Goal: Task Accomplishment & Management: Complete application form

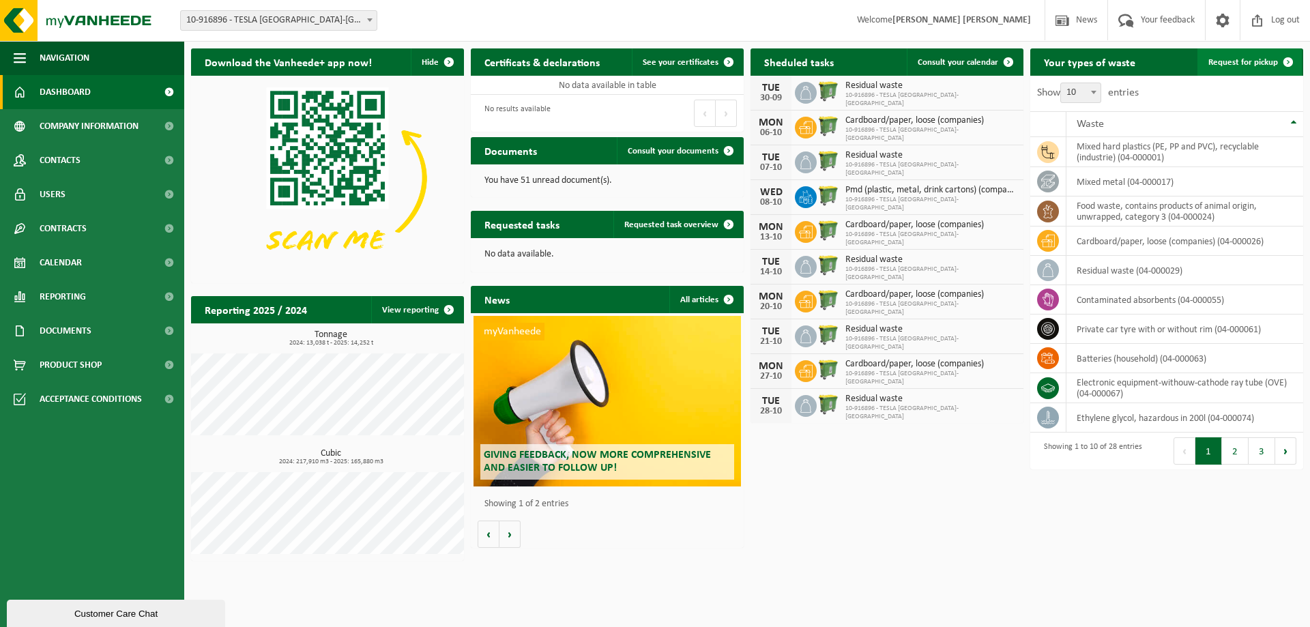
click at [1242, 63] on span "Request for pickup" at bounding box center [1243, 62] width 70 height 9
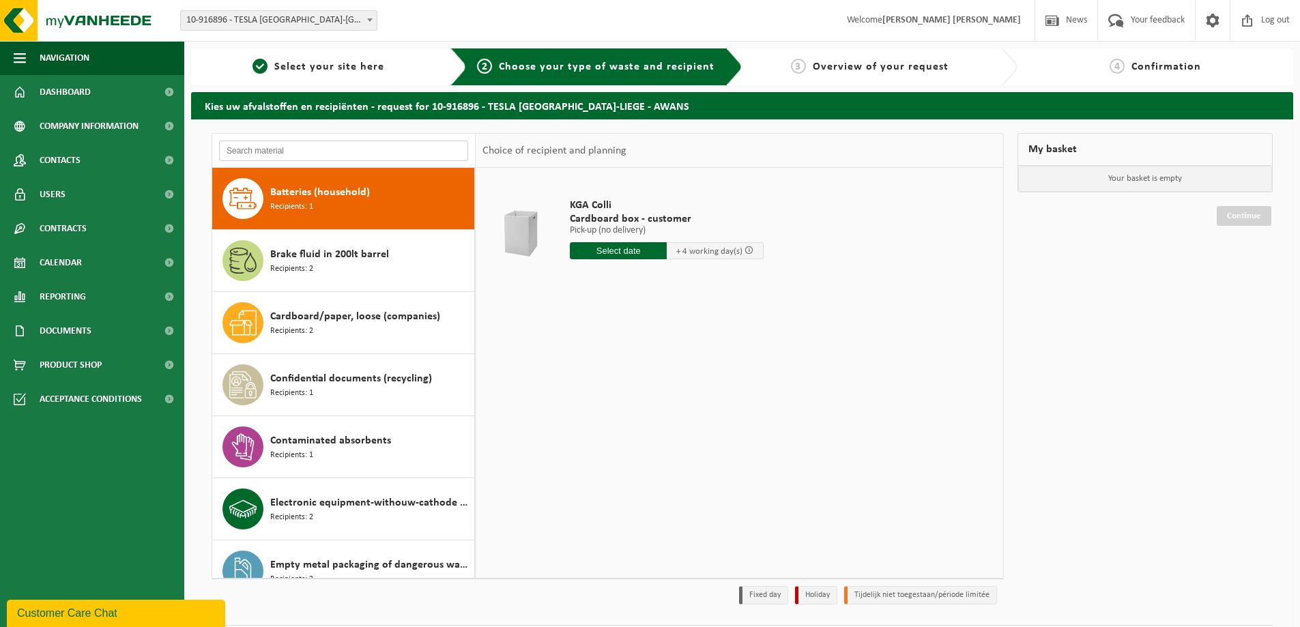
click at [343, 141] on input "text" at bounding box center [343, 151] width 249 height 20
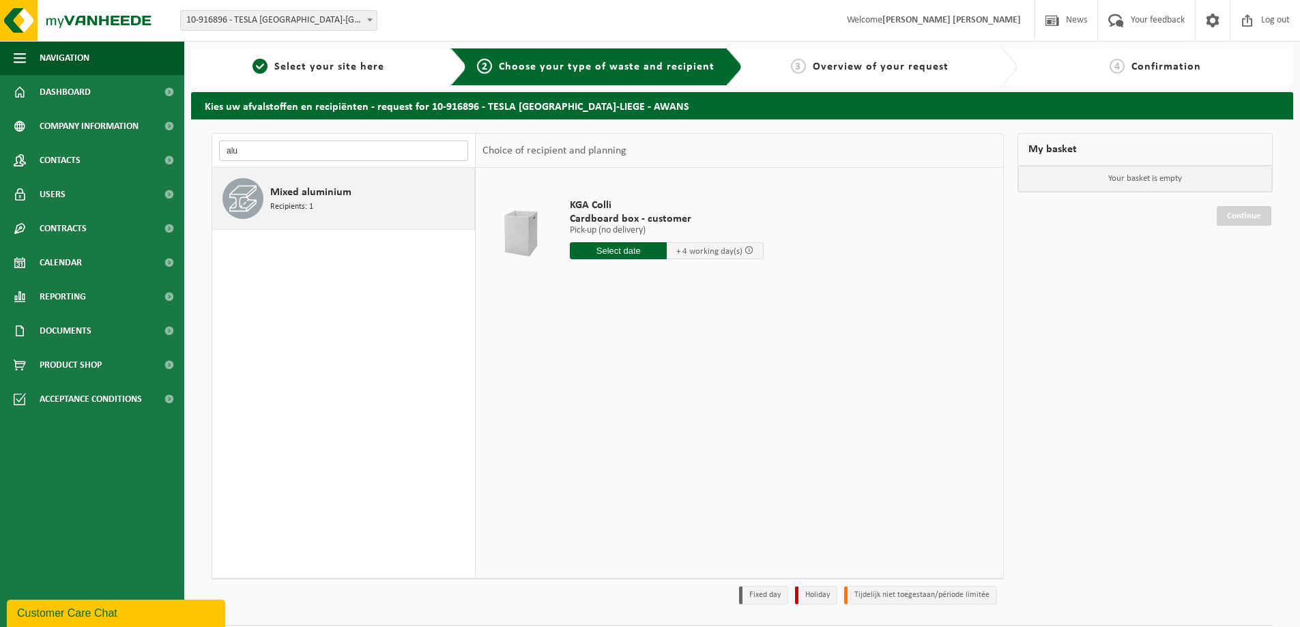
type input "alu"
click at [293, 207] on span "Recipients: 1" at bounding box center [291, 207] width 43 height 13
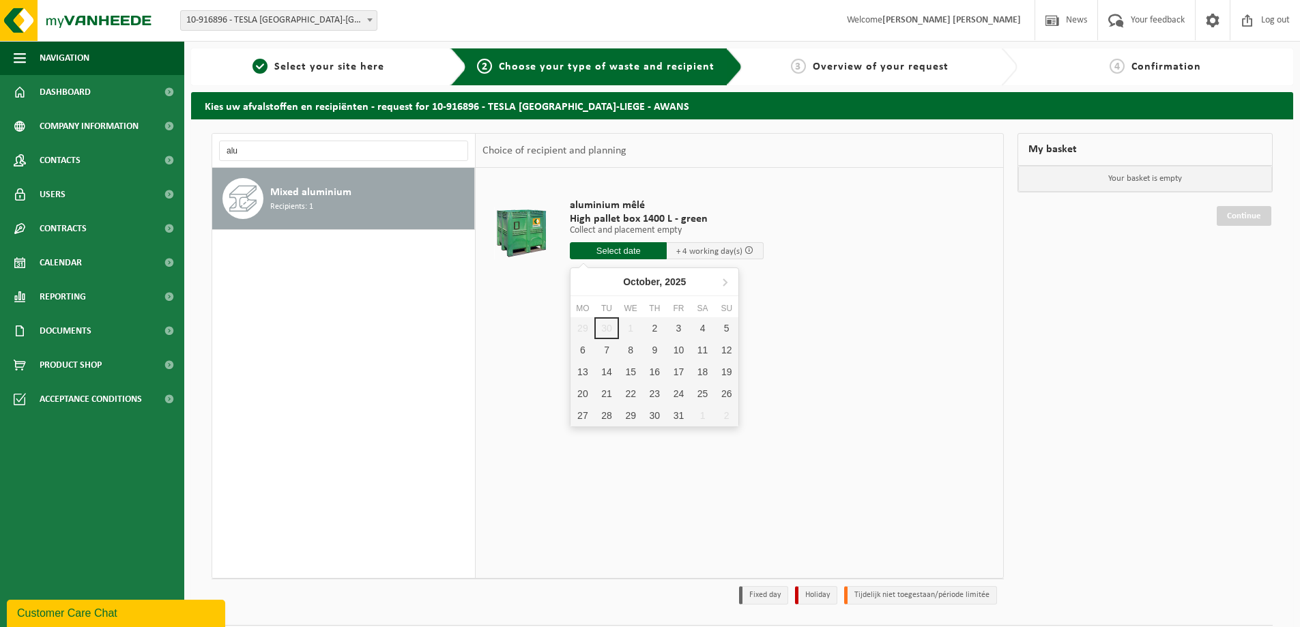
click at [647, 257] on input "text" at bounding box center [618, 250] width 97 height 17
click at [648, 325] on div "2" at bounding box center [655, 328] width 24 height 22
type input "From 2025-10-02"
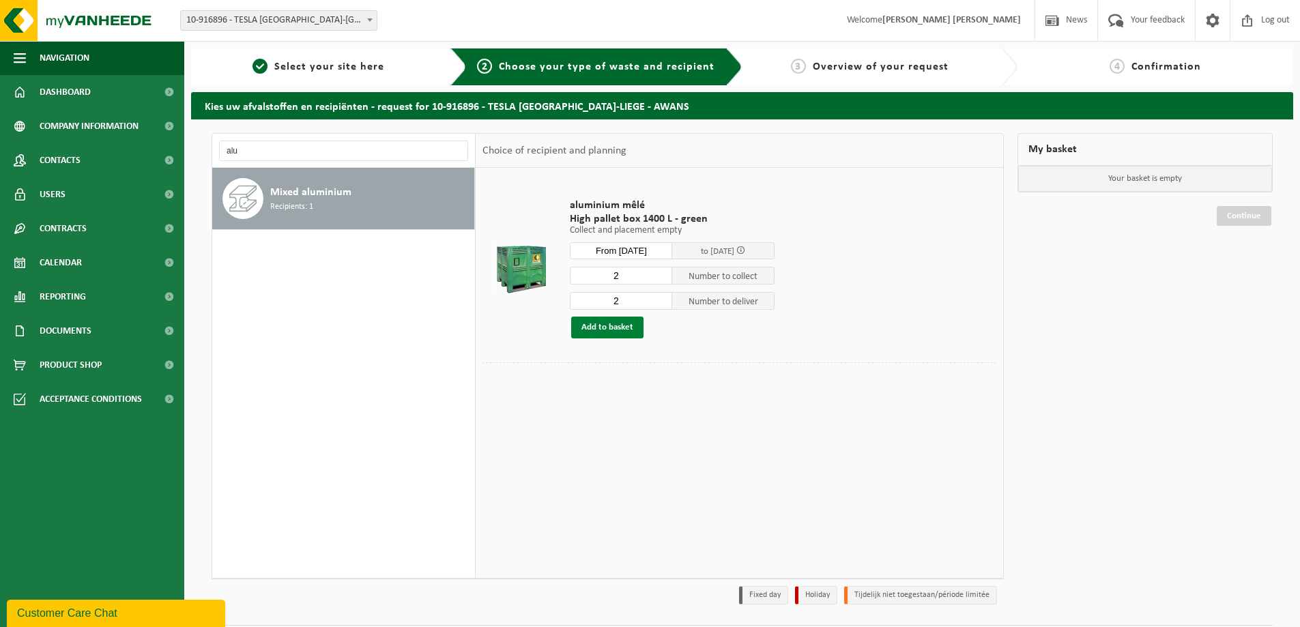
click at [623, 332] on button "Add to basket" at bounding box center [607, 328] width 72 height 22
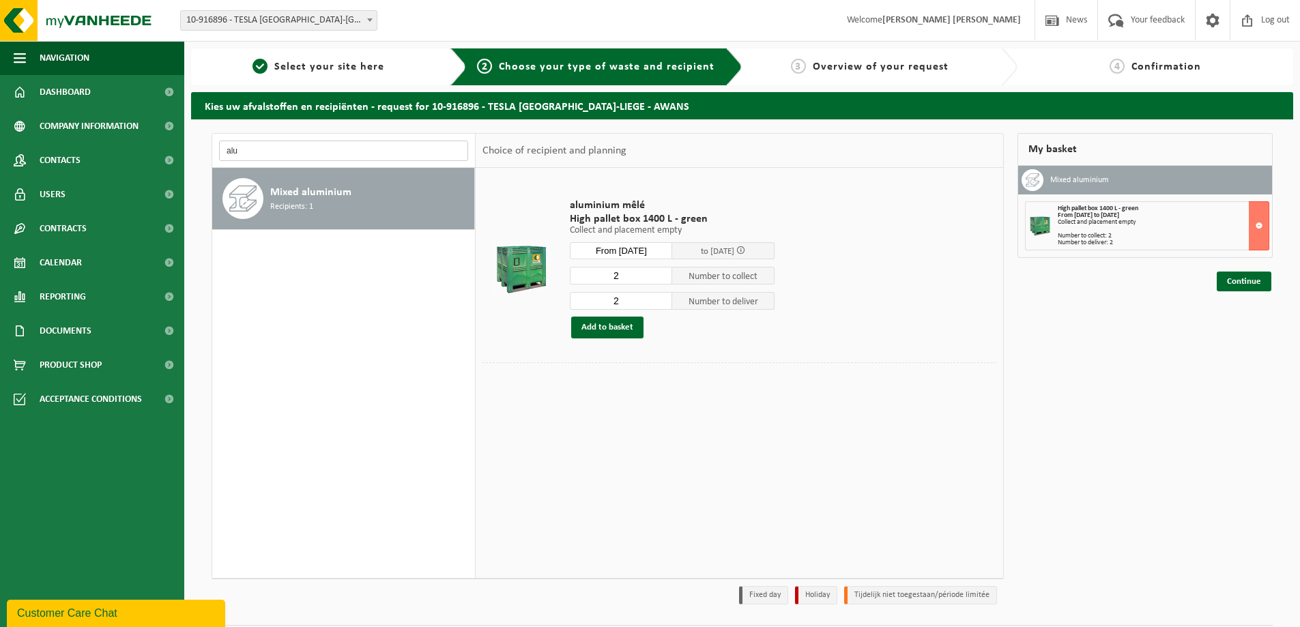
click at [383, 147] on input "alu" at bounding box center [343, 151] width 249 height 20
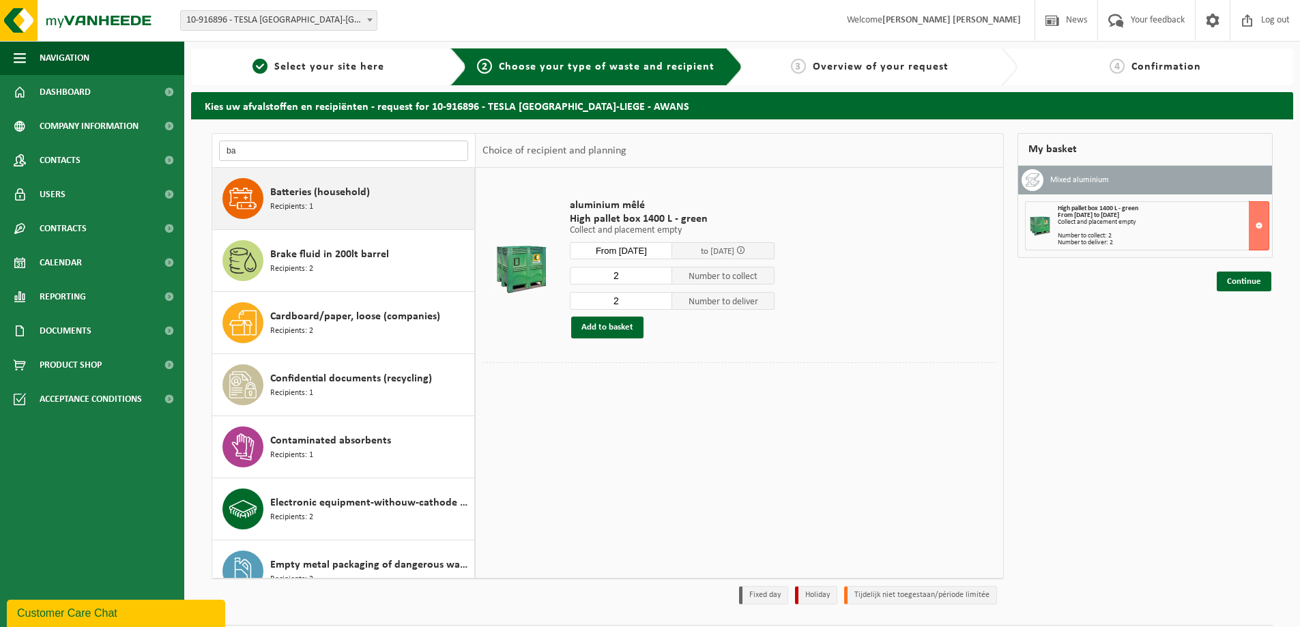
type input "ba"
click at [328, 198] on span "Batteries (household)" at bounding box center [320, 192] width 100 height 16
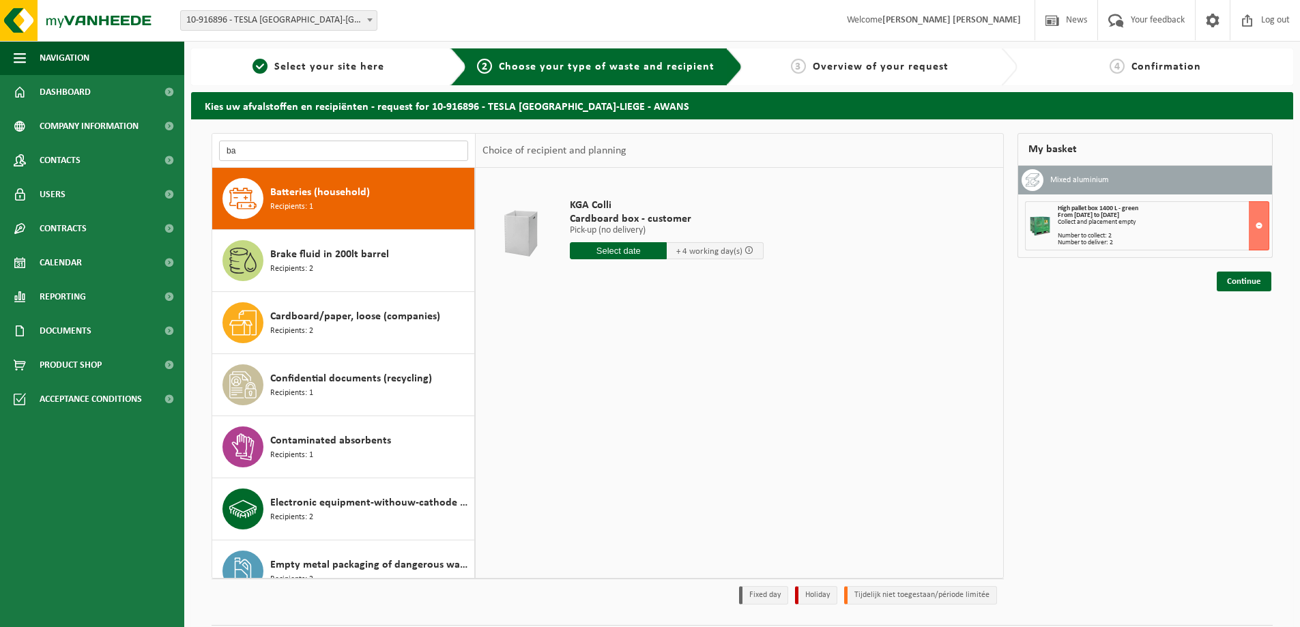
click at [287, 149] on input "ba" at bounding box center [343, 151] width 249 height 20
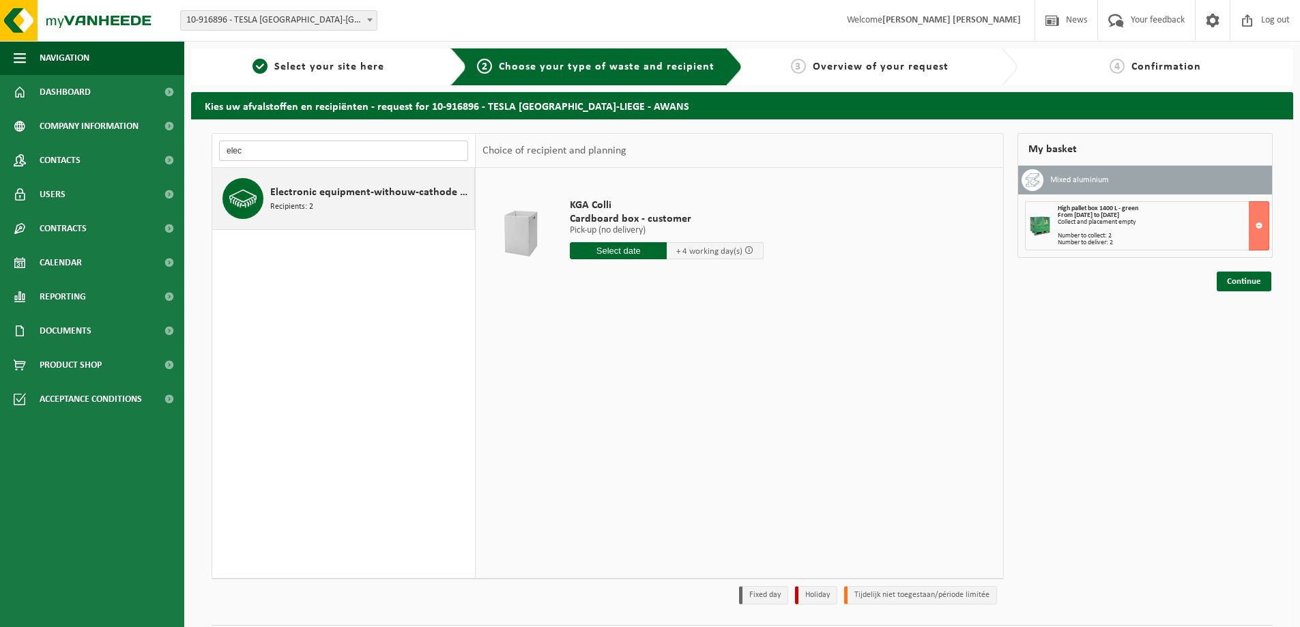
type input "elec"
click at [286, 205] on span "Recipients: 2" at bounding box center [291, 207] width 43 height 13
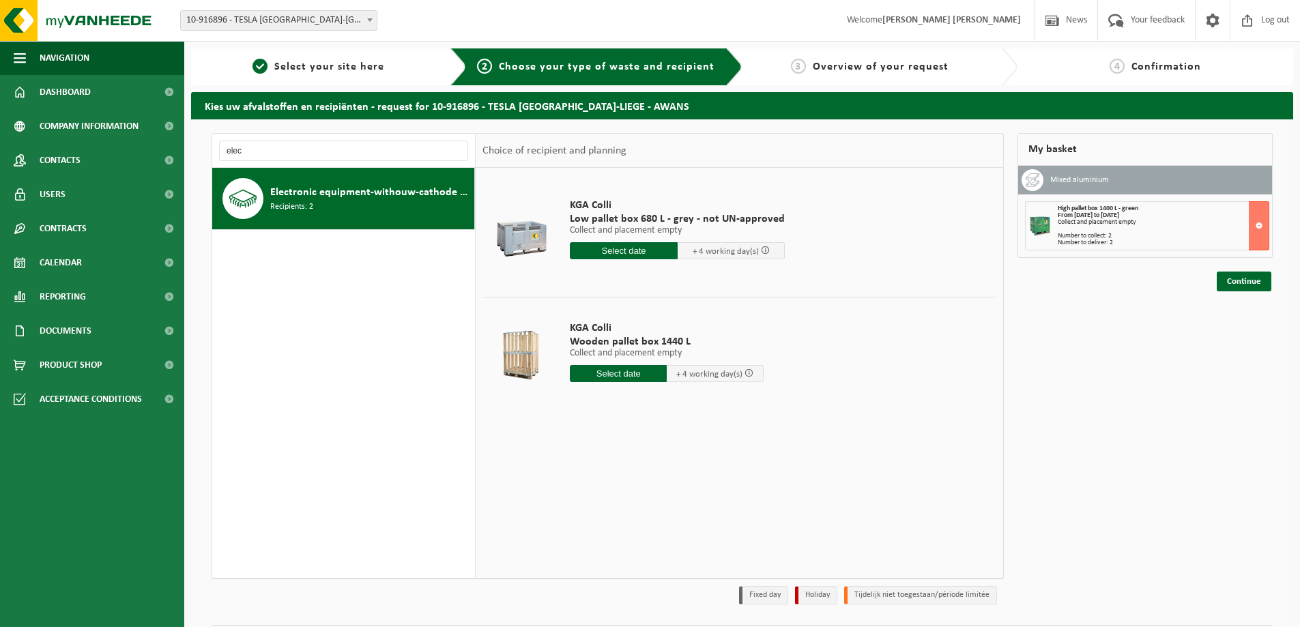
click at [645, 250] on input "text" at bounding box center [624, 250] width 108 height 17
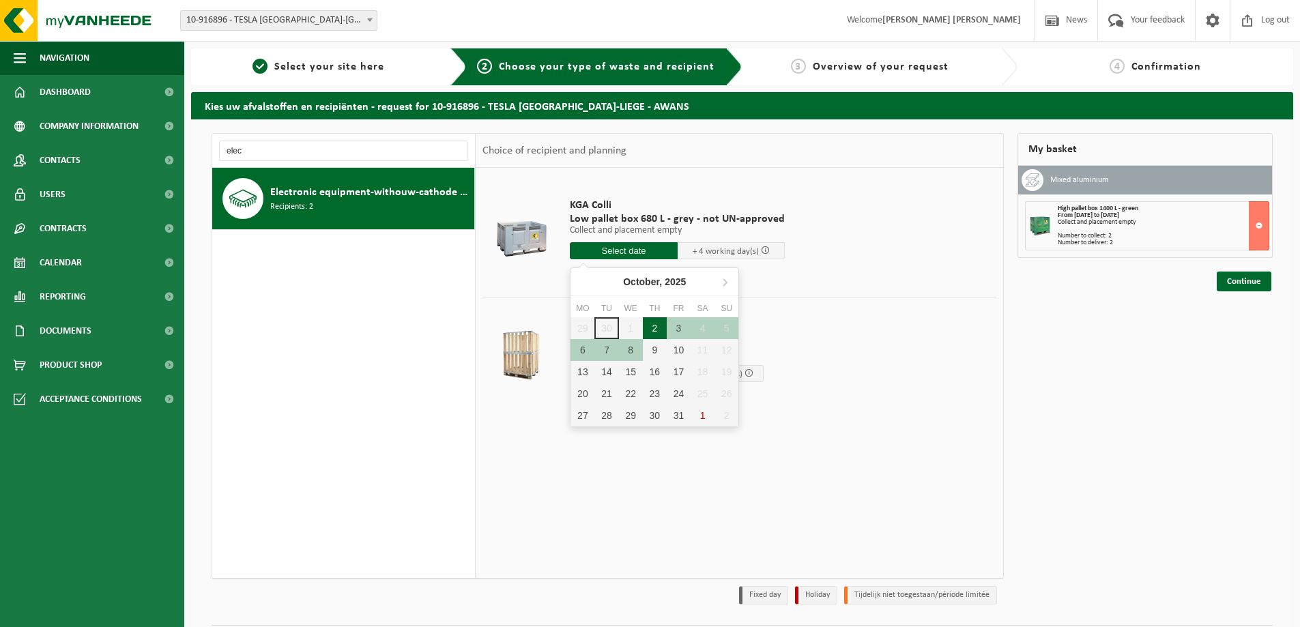
click at [658, 330] on div "2" at bounding box center [655, 328] width 24 height 22
type input "From 2025-10-02"
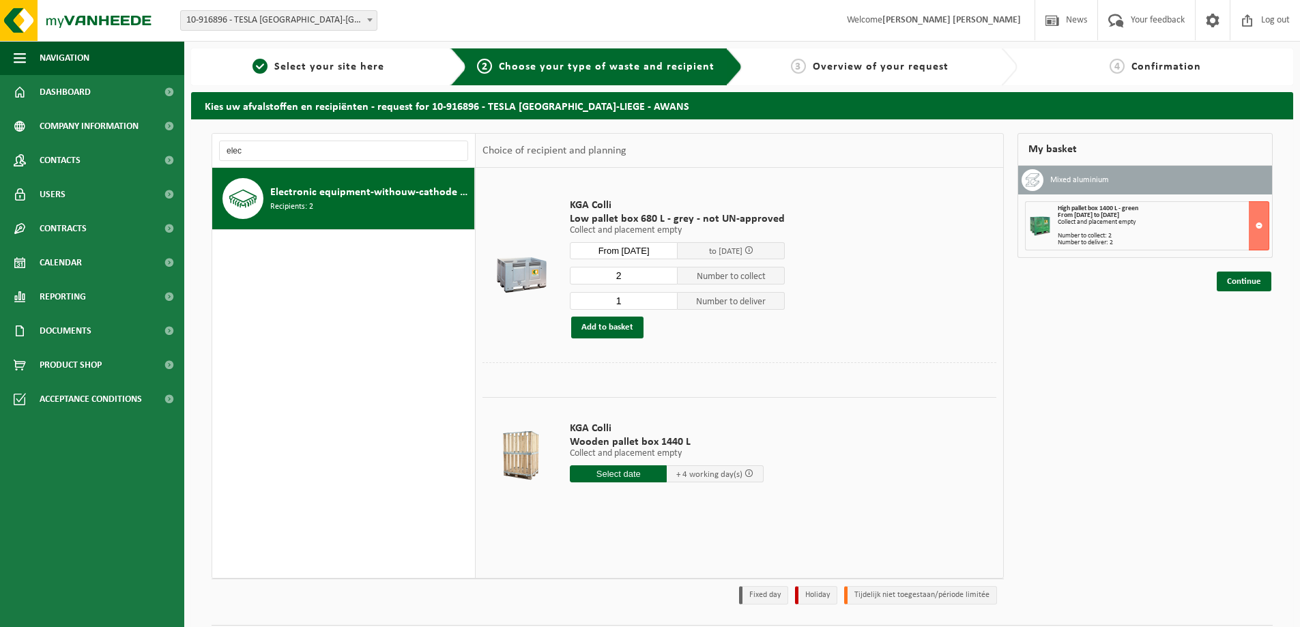
type input "2"
click at [663, 273] on input "2" at bounding box center [624, 276] width 108 height 18
type input "2"
click at [667, 297] on input "2" at bounding box center [624, 301] width 108 height 18
click at [621, 329] on button "Add to basket" at bounding box center [607, 328] width 72 height 22
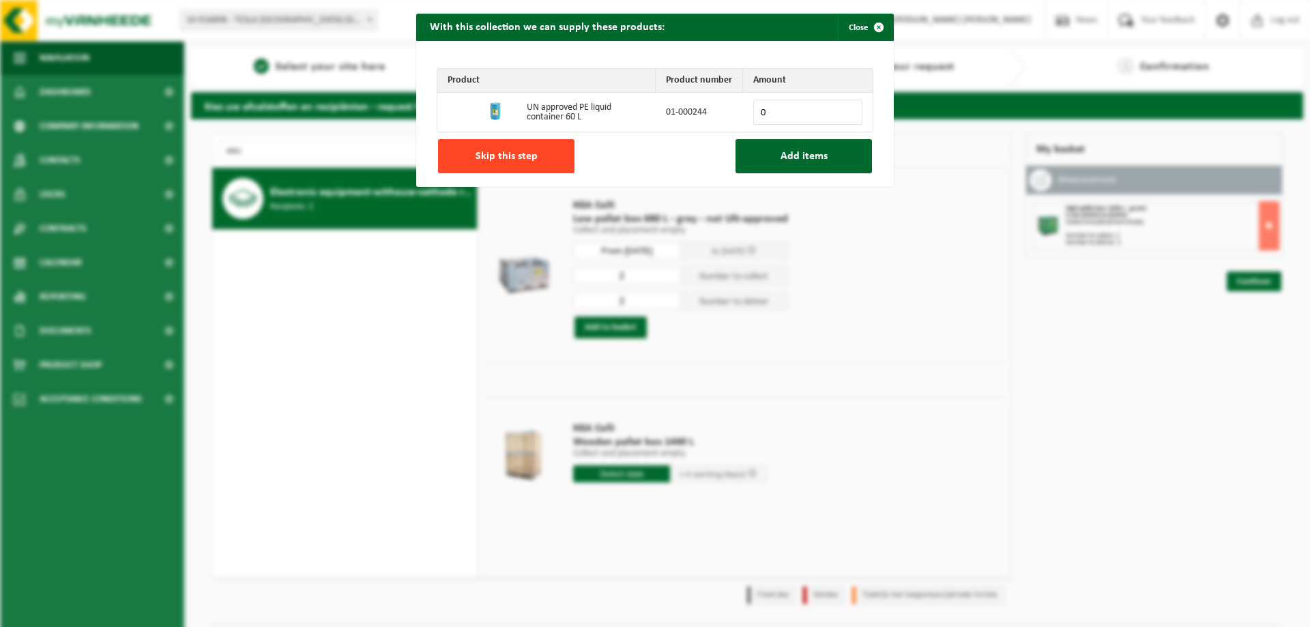
click at [538, 160] on button "Skip this step" at bounding box center [506, 156] width 136 height 34
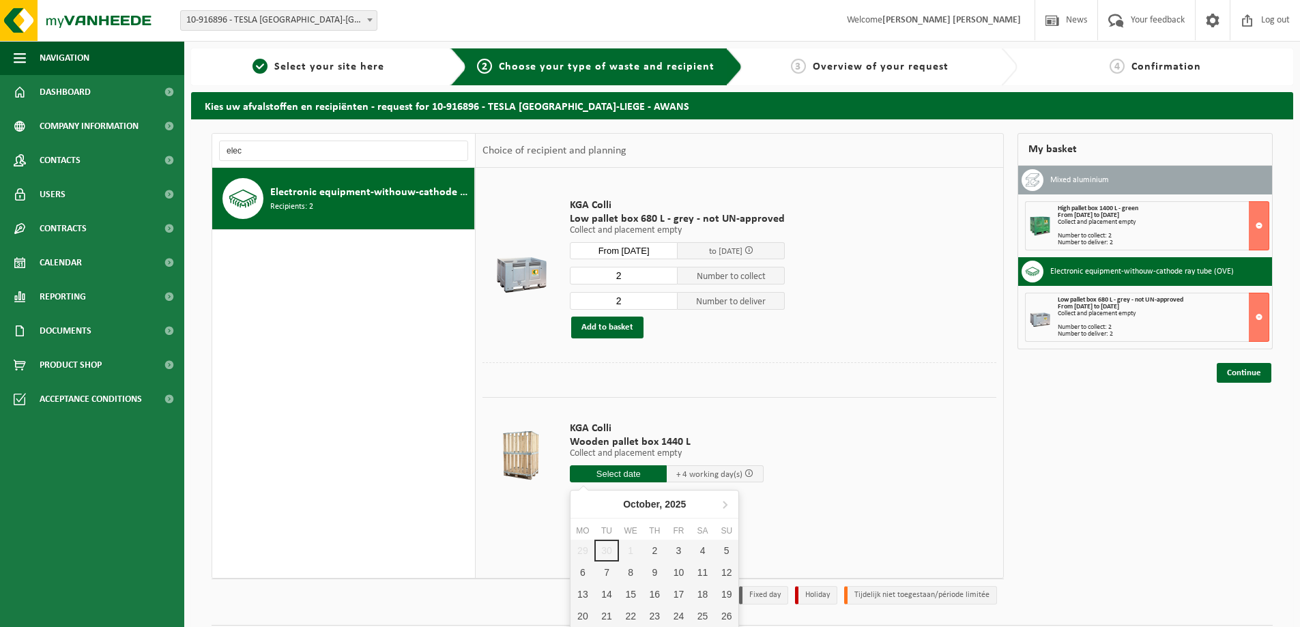
click at [652, 471] on input "text" at bounding box center [618, 473] width 97 height 17
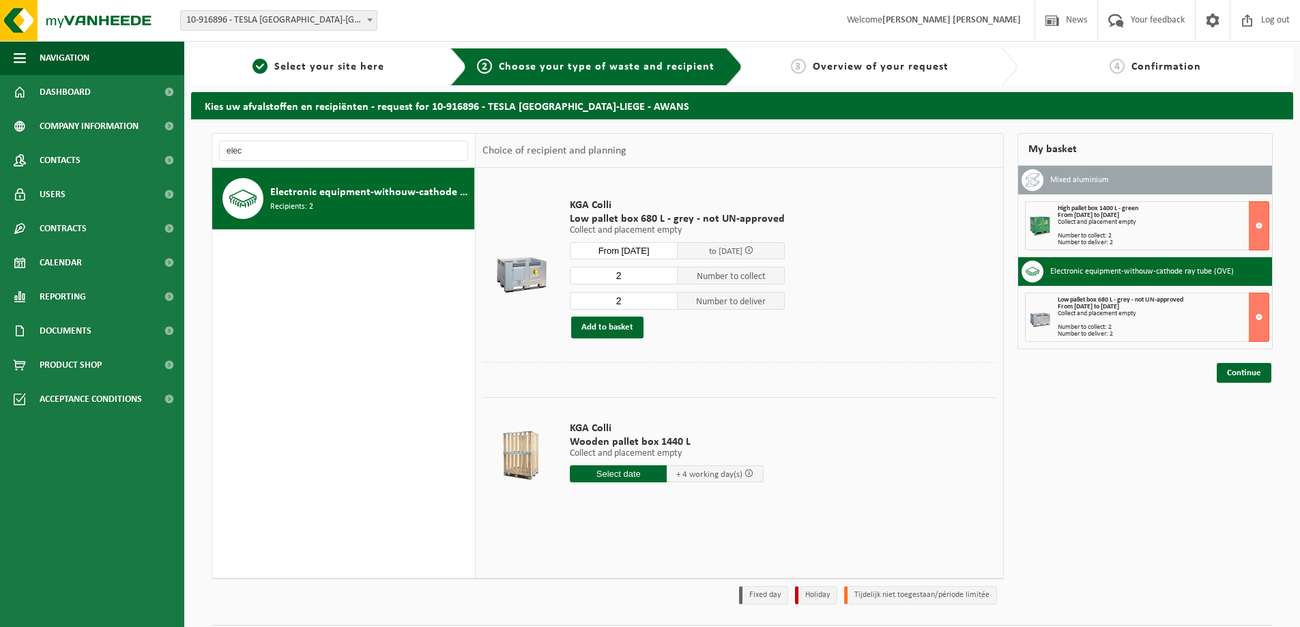
click at [685, 426] on span "KGA Colli" at bounding box center [667, 429] width 194 height 14
click at [611, 478] on input "text" at bounding box center [618, 473] width 97 height 17
click at [761, 417] on div "KGA Colli Wooden pallet box 1440 L Collect and placement empty Collect and plac…" at bounding box center [666, 455] width 207 height 95
click at [278, 158] on input "elec" at bounding box center [343, 151] width 249 height 20
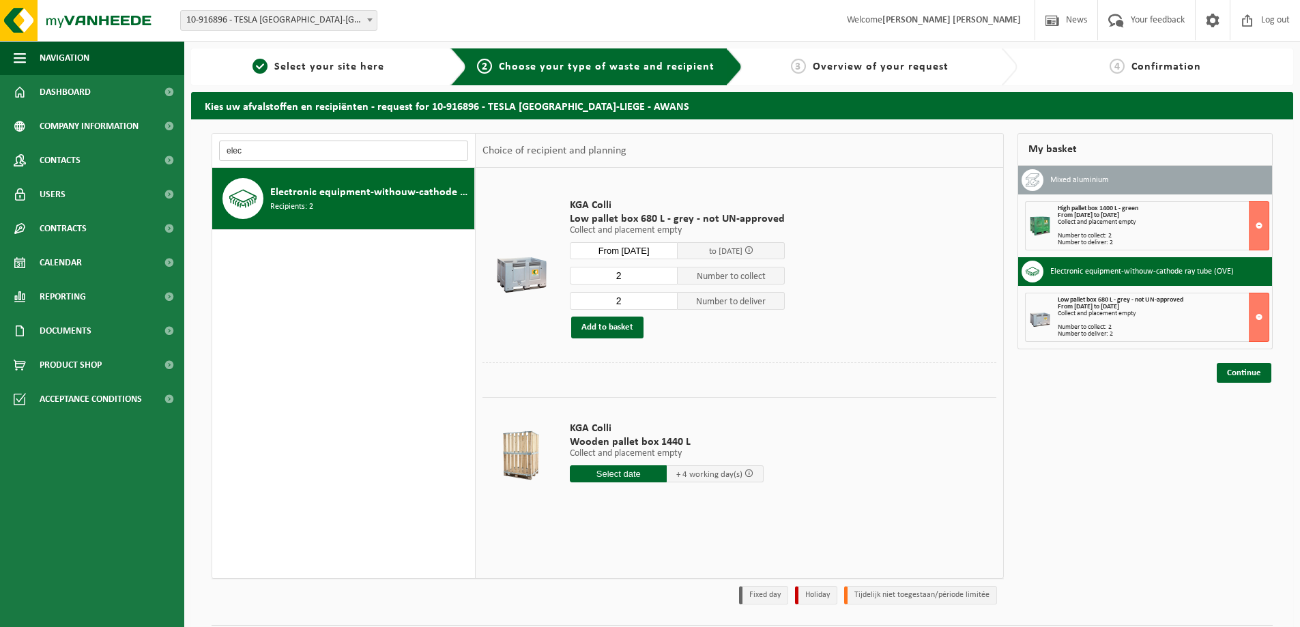
click at [278, 158] on input "elec" at bounding box center [343, 151] width 249 height 20
click at [524, 457] on div at bounding box center [521, 455] width 70 height 55
click at [646, 446] on span "Wooden pallet box 1440 L" at bounding box center [667, 442] width 194 height 14
click at [603, 470] on input "text" at bounding box center [618, 473] width 97 height 17
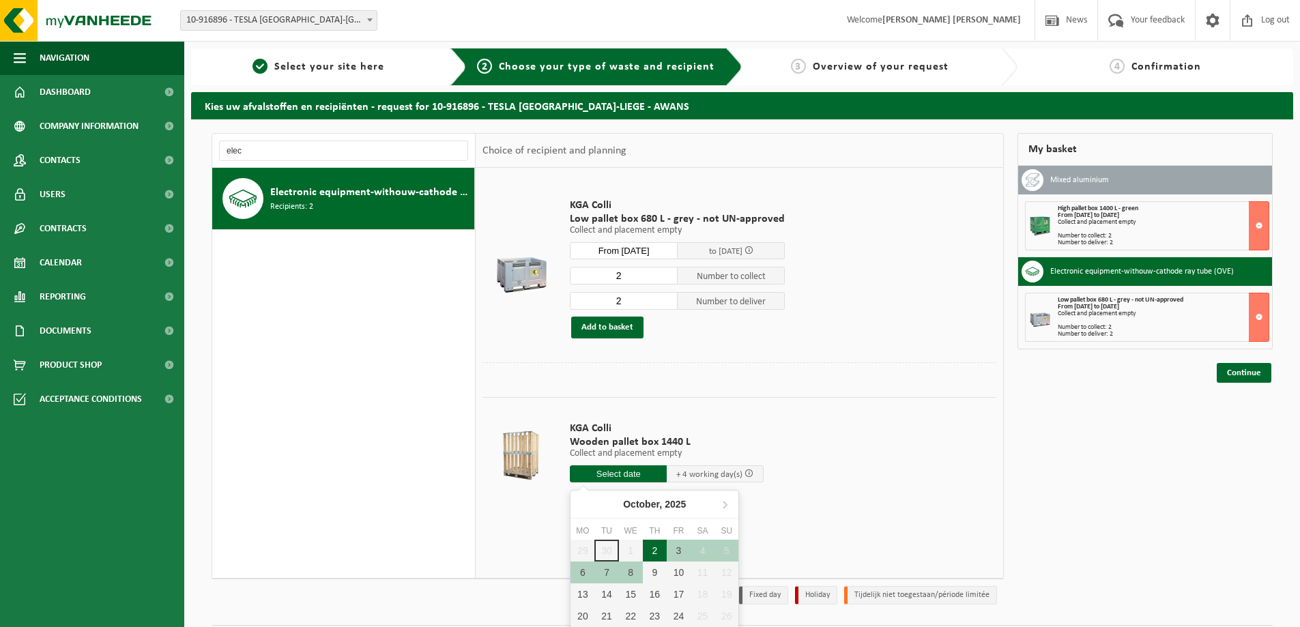
click at [646, 552] on div "2" at bounding box center [655, 551] width 24 height 22
type input "From 2025-10-02"
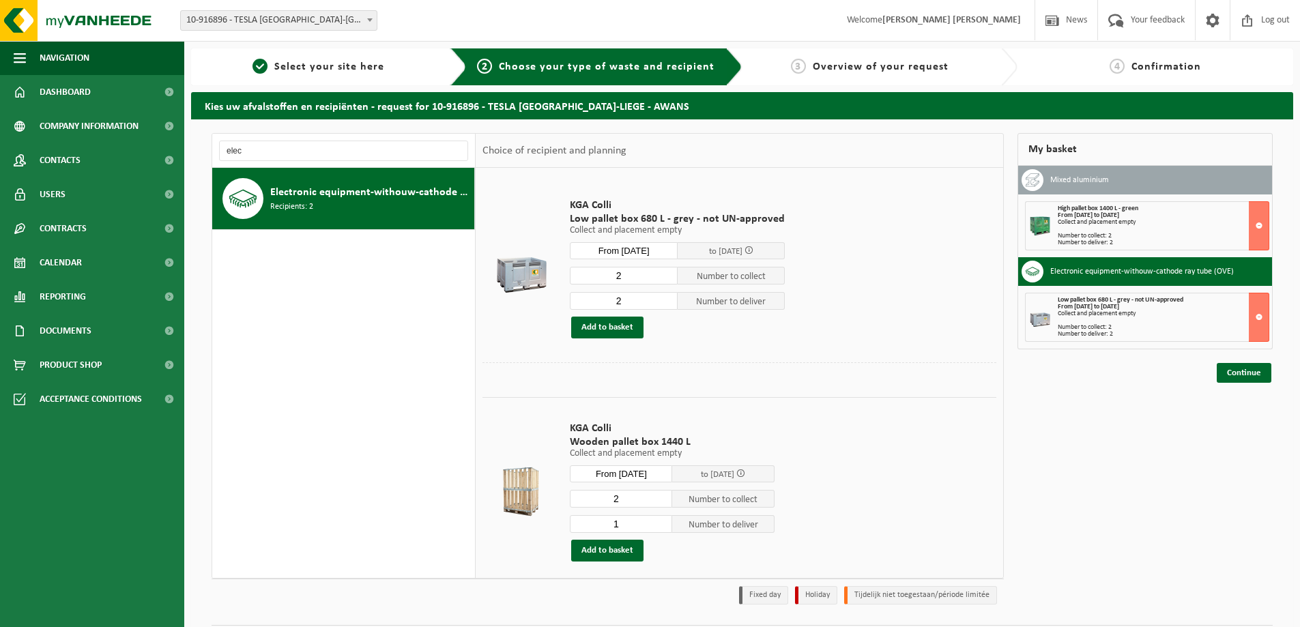
click at [660, 524] on input "1" at bounding box center [621, 524] width 102 height 18
type input "0"
click at [660, 524] on input "0" at bounding box center [621, 524] width 102 height 18
click at [640, 549] on button "Add to basket" at bounding box center [607, 551] width 72 height 22
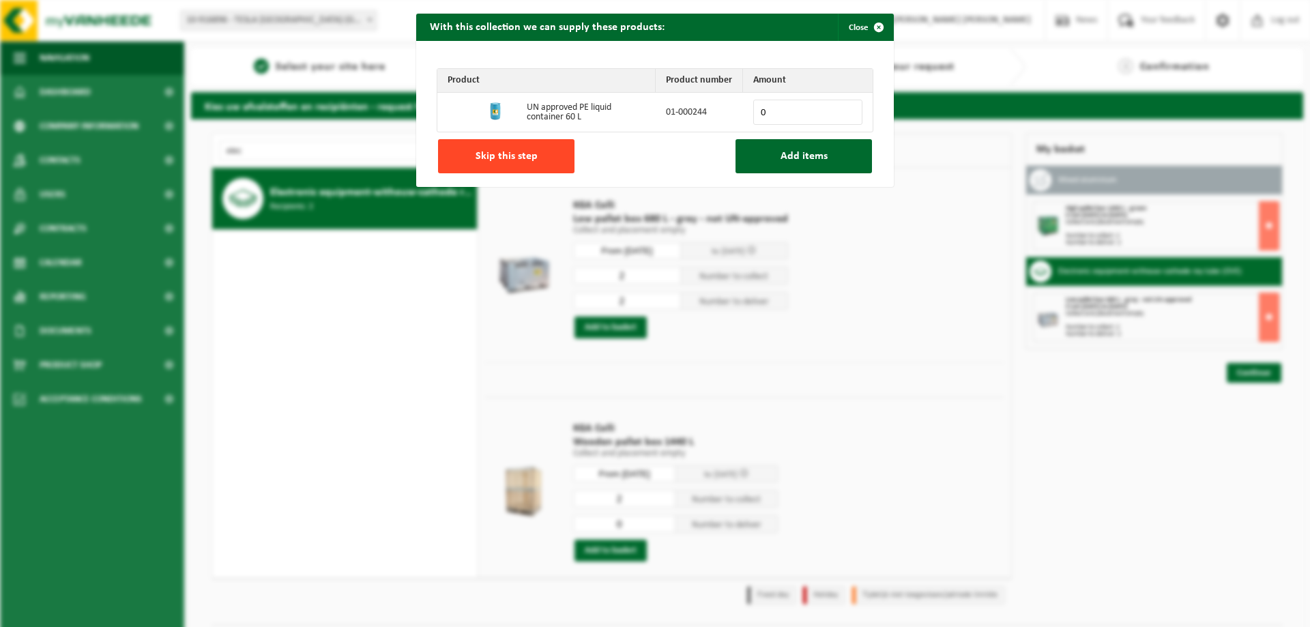
click at [452, 143] on button "Skip this step" at bounding box center [506, 156] width 136 height 34
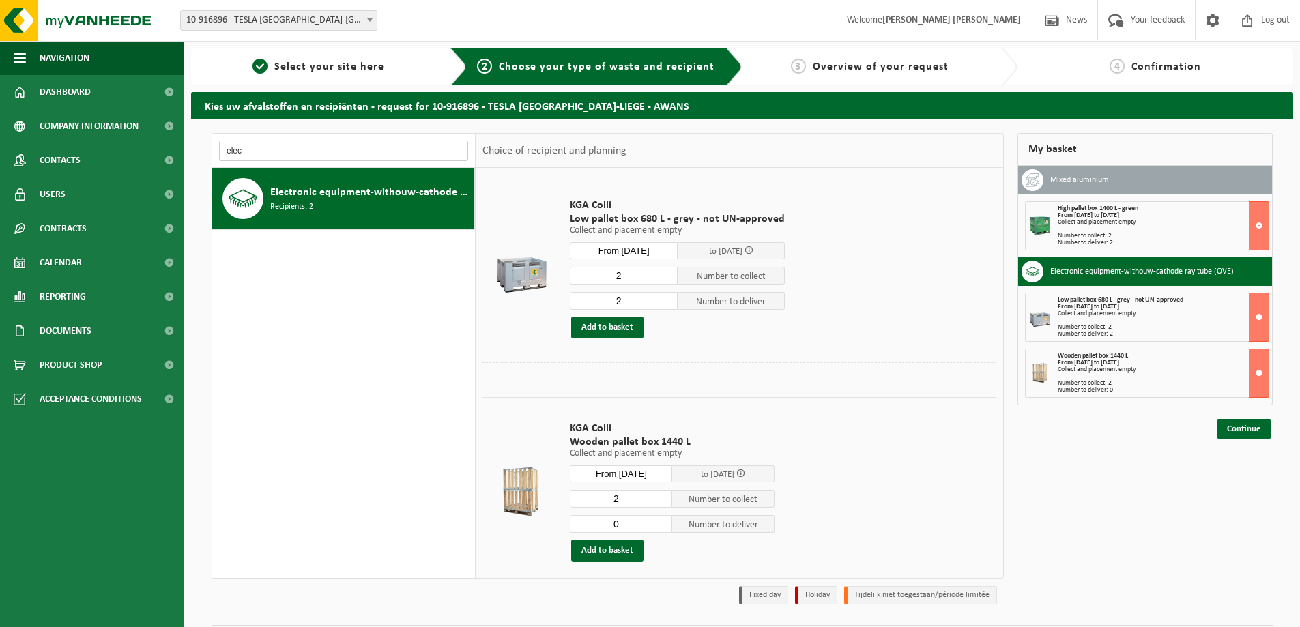
click at [263, 160] on input "elec" at bounding box center [343, 151] width 249 height 20
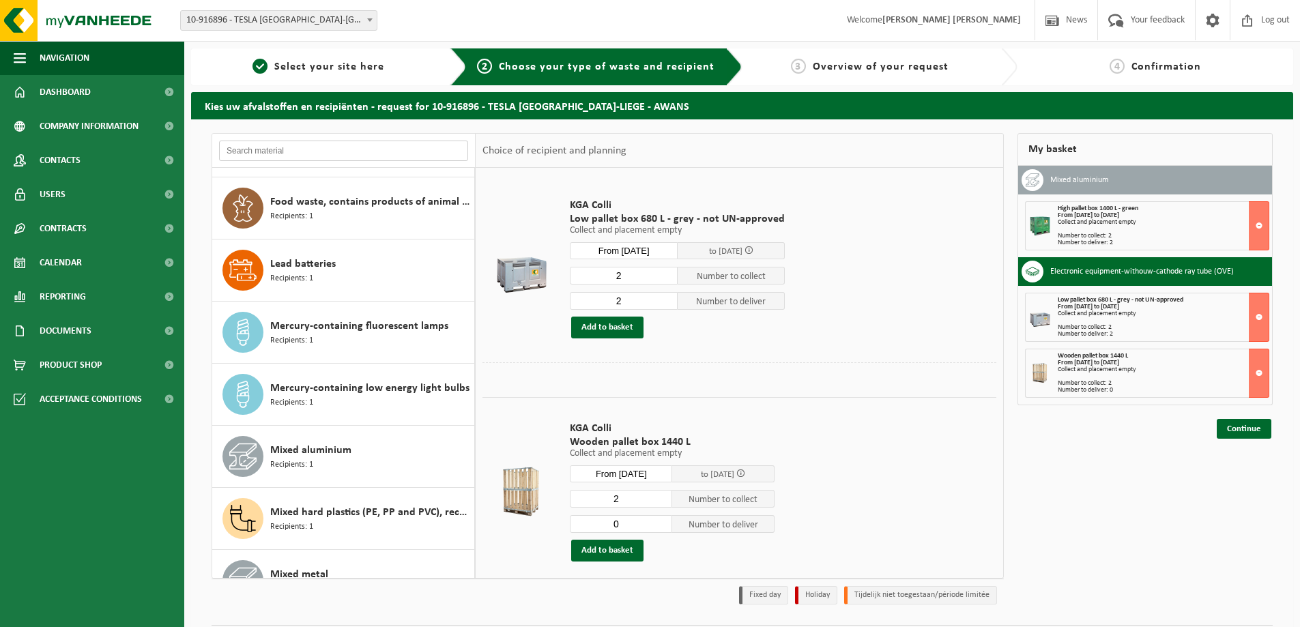
click at [247, 272] on icon at bounding box center [242, 270] width 27 height 27
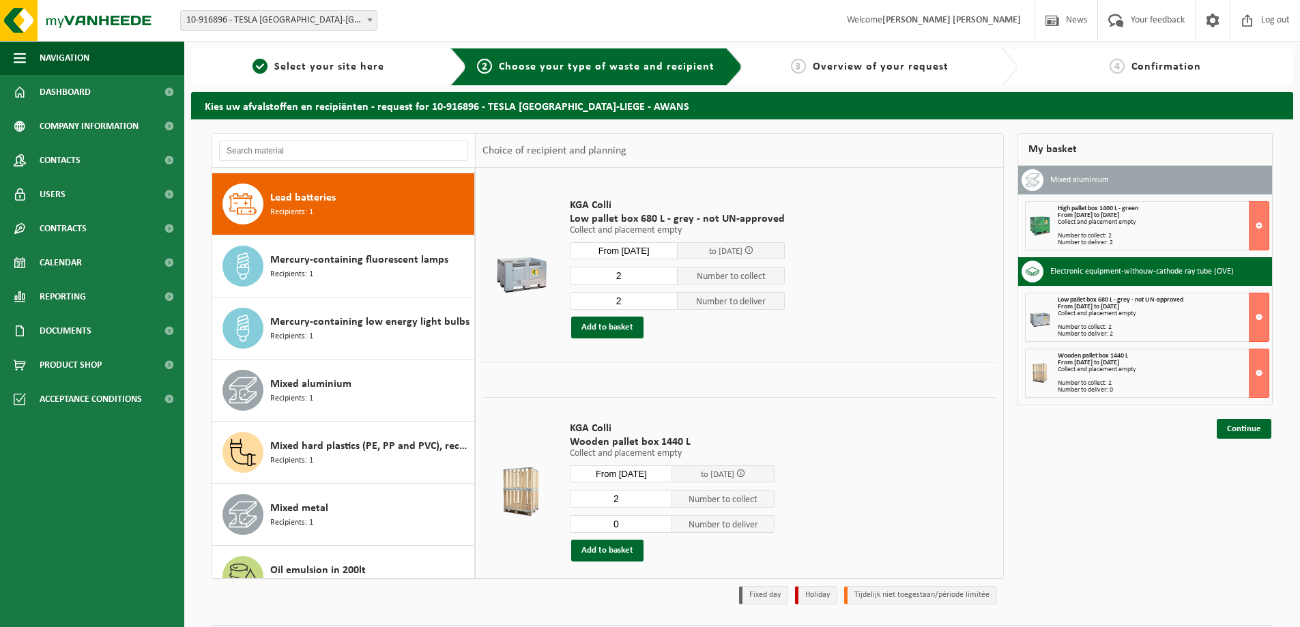
scroll to position [683, 0]
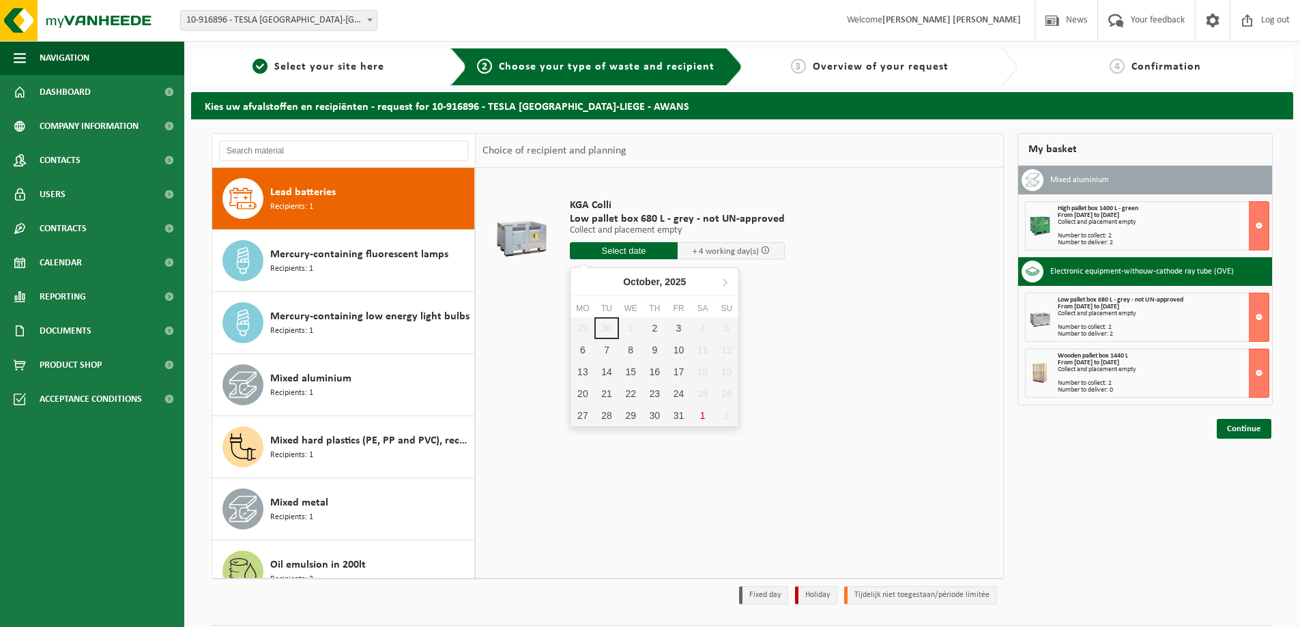
drag, startPoint x: 604, startPoint y: 248, endPoint x: 732, endPoint y: 222, distance: 130.9
click at [732, 222] on span "Low pallet box 680 L - grey - not UN-approved" at bounding box center [677, 219] width 215 height 14
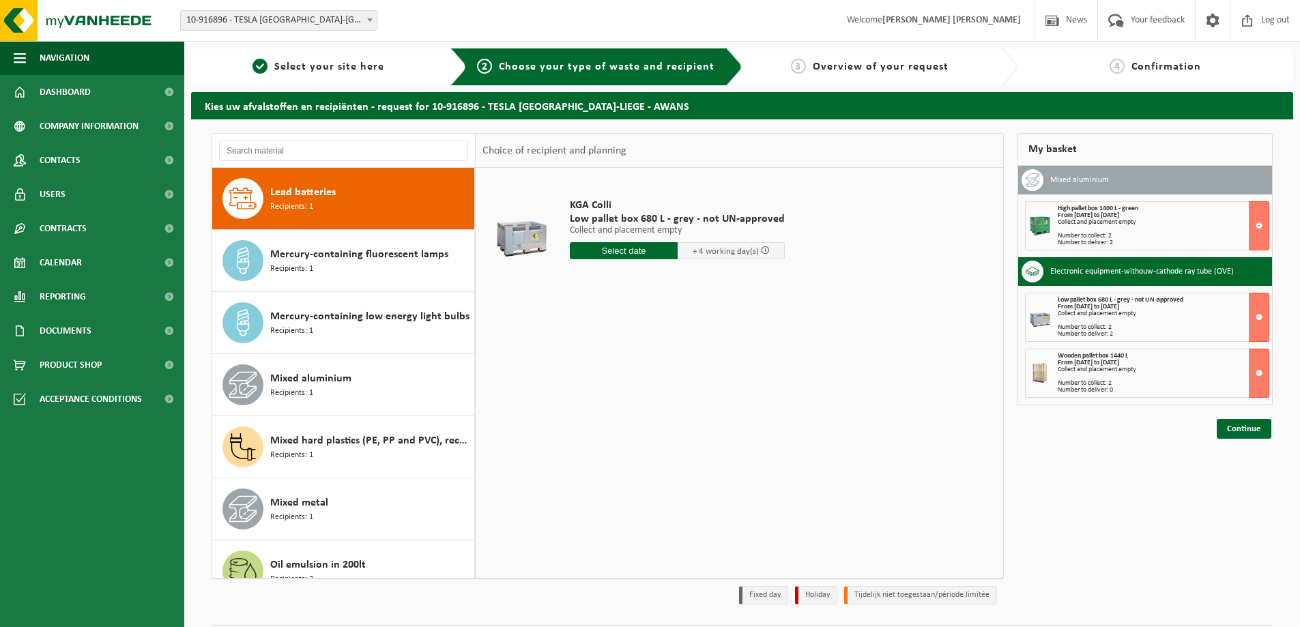
click at [645, 244] on input "text" at bounding box center [624, 250] width 108 height 17
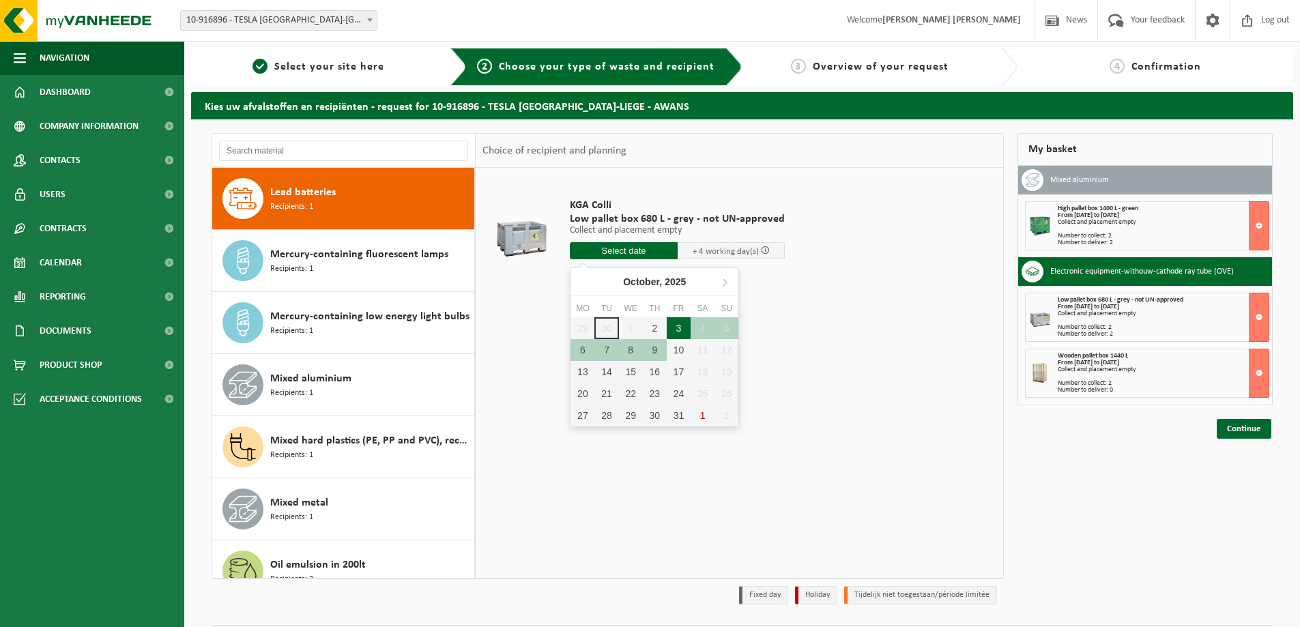
click at [677, 336] on div "3" at bounding box center [679, 328] width 24 height 22
type input "From 2025-10-03"
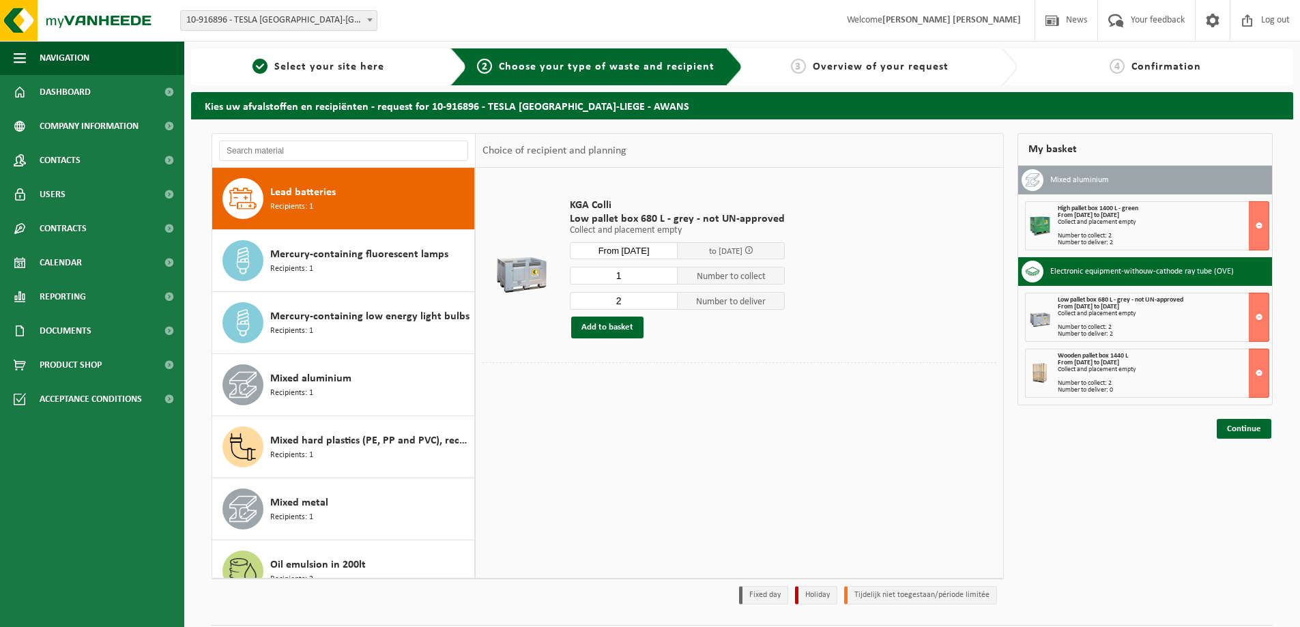
type input "2"
click at [662, 295] on input "2" at bounding box center [624, 301] width 108 height 18
click at [665, 276] on input "0" at bounding box center [624, 276] width 108 height 18
type input "1"
click at [664, 274] on input "1" at bounding box center [624, 276] width 108 height 18
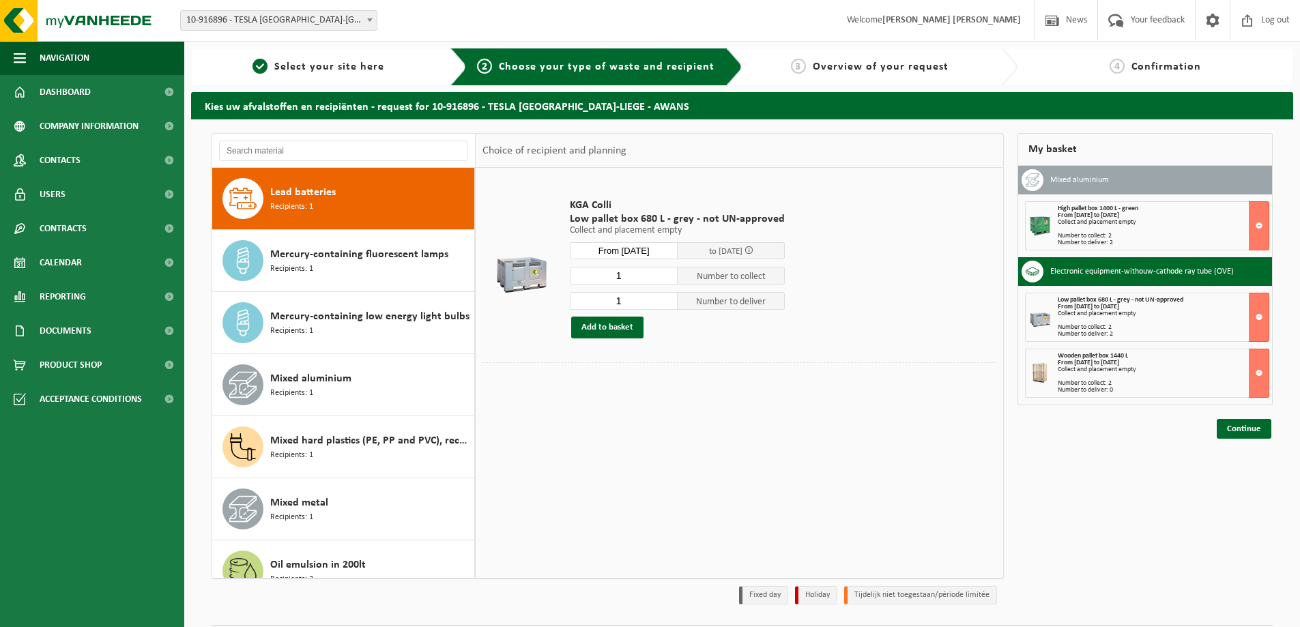
type input "1"
click at [665, 304] on input "1" at bounding box center [624, 301] width 108 height 18
click at [619, 330] on button "Add to basket" at bounding box center [607, 328] width 72 height 22
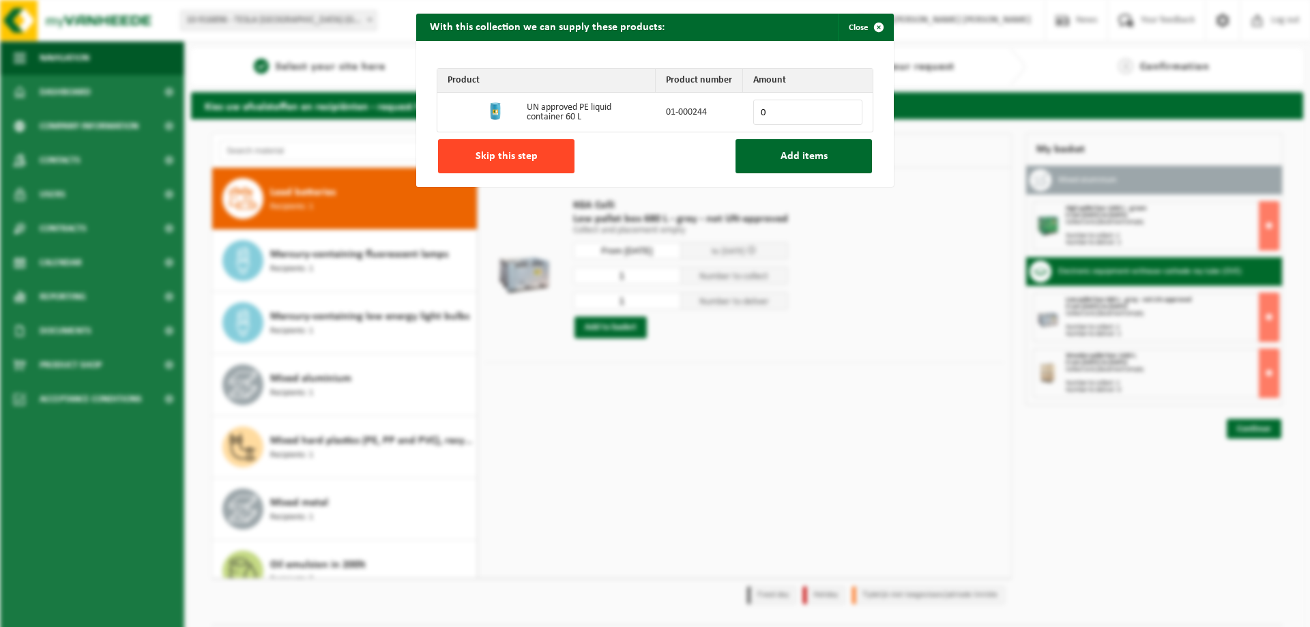
click at [522, 140] on button "Skip this step" at bounding box center [506, 156] width 136 height 34
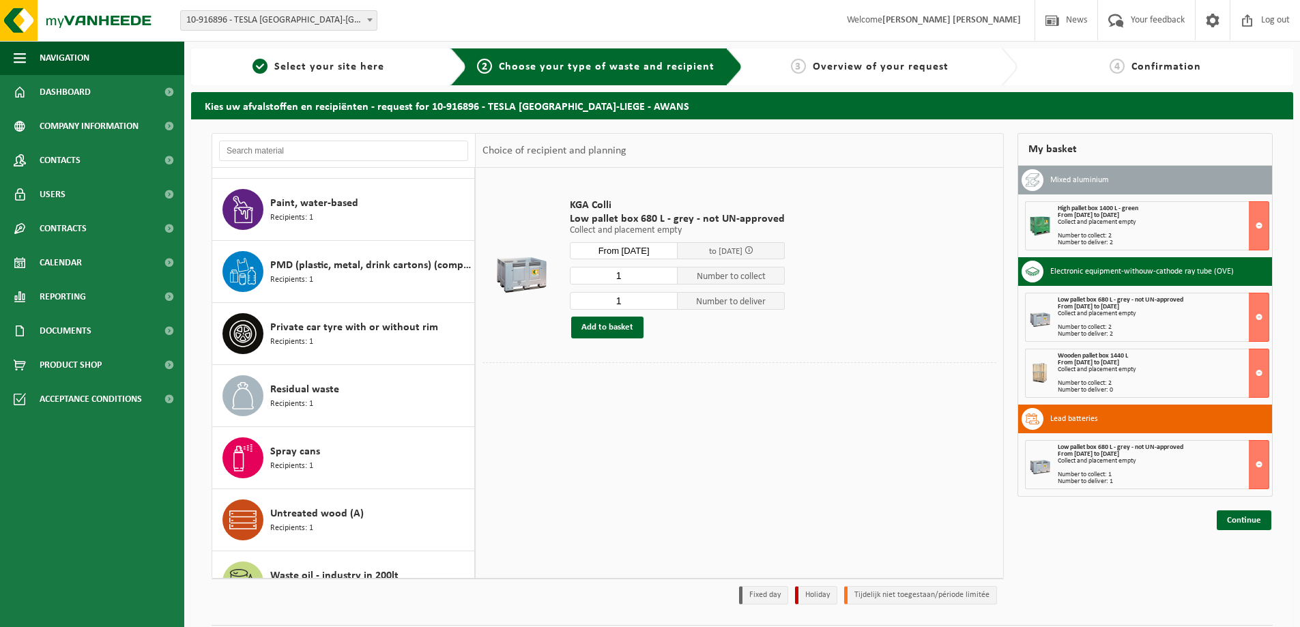
scroll to position [1266, 0]
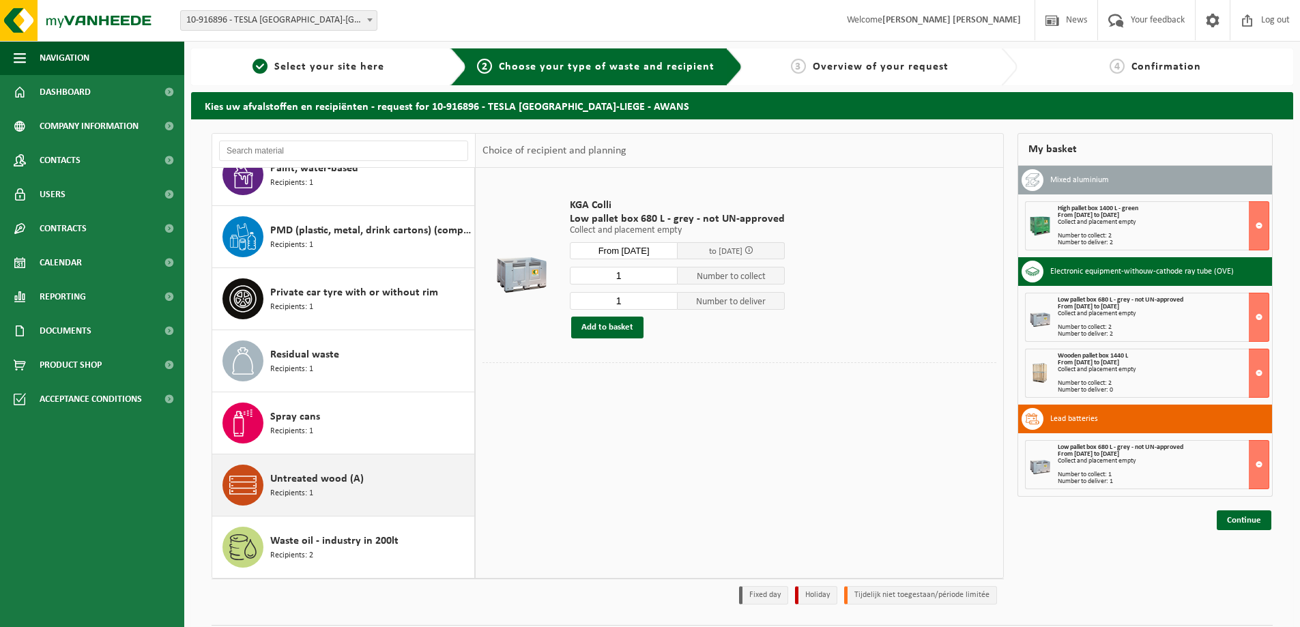
click at [387, 499] on div "Untreated wood (A) Recipients: 1" at bounding box center [370, 485] width 201 height 41
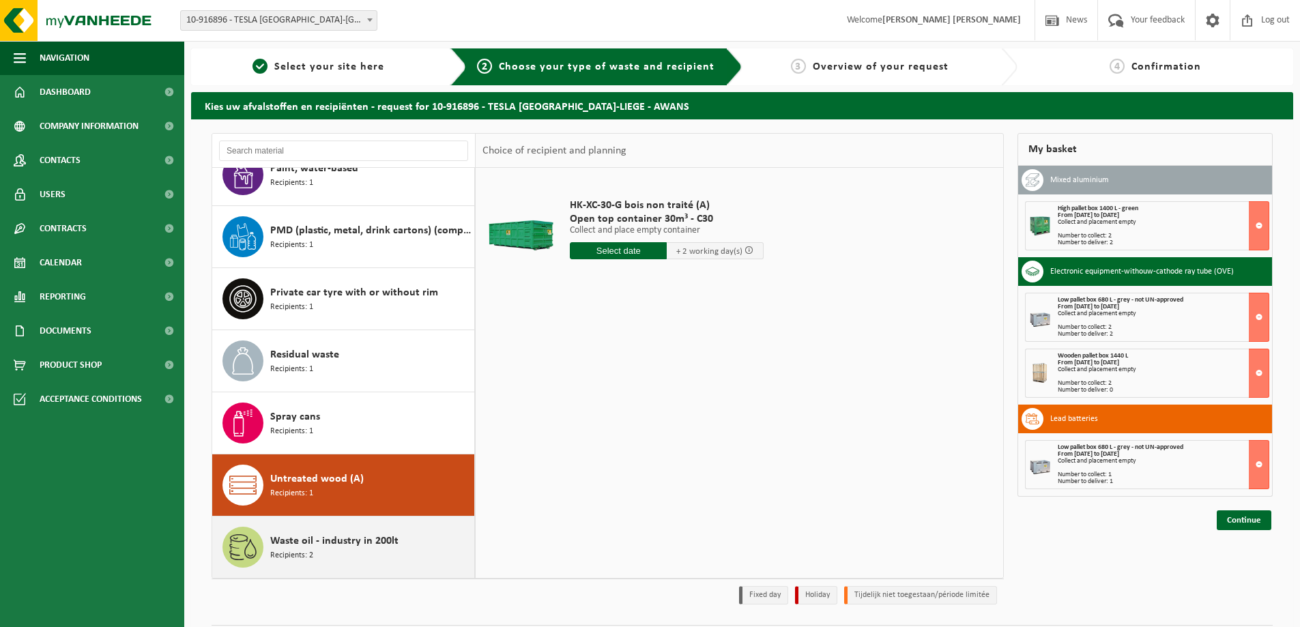
click at [368, 538] on span "Waste oil - industry in 200lt" at bounding box center [334, 541] width 128 height 16
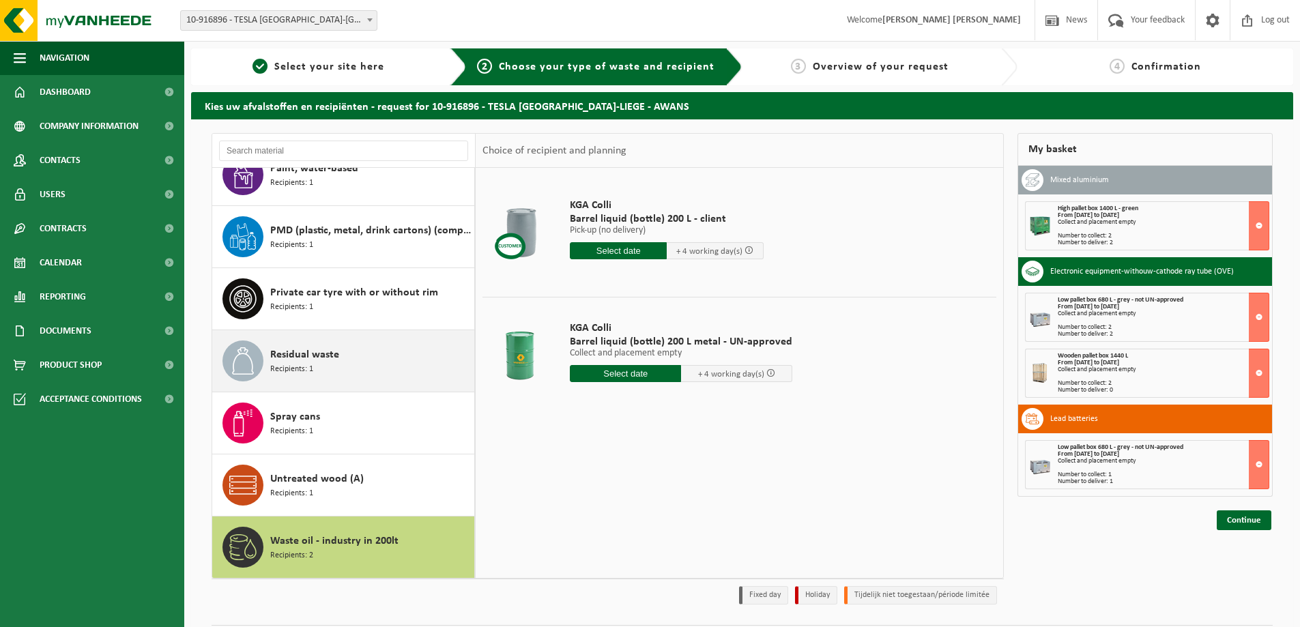
click at [358, 392] on button "Residual waste Recipients: 1" at bounding box center [343, 361] width 263 height 62
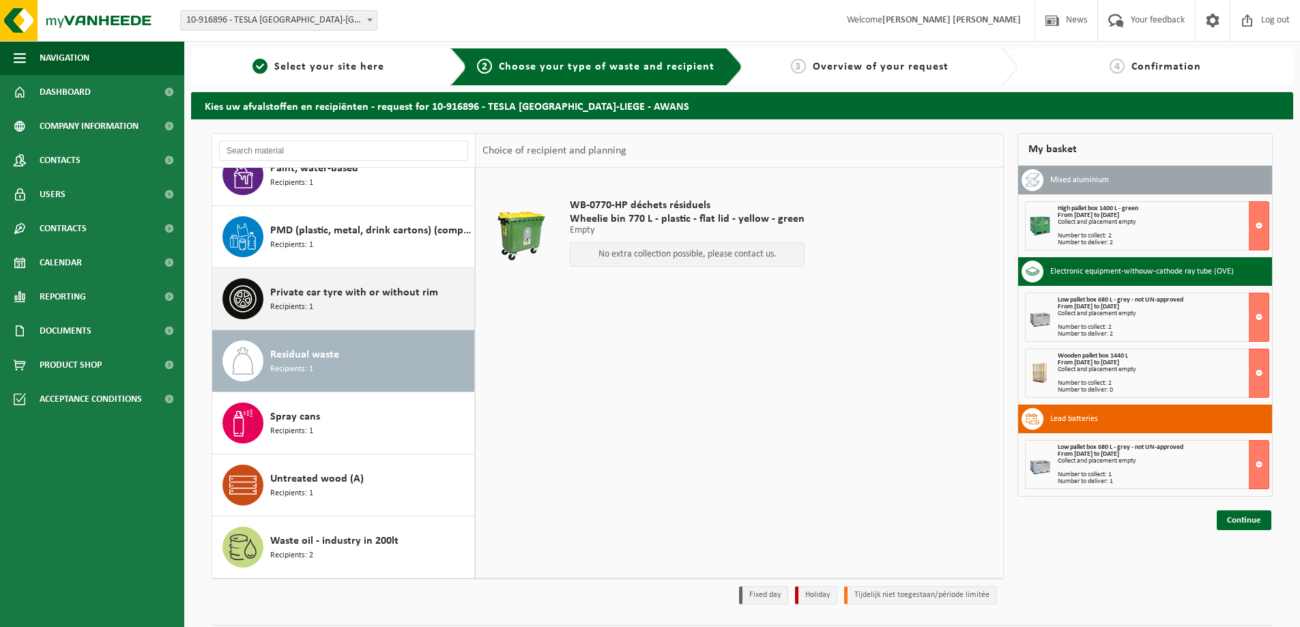
click at [386, 293] on span "Private car tyre with or without rim" at bounding box center [354, 292] width 168 height 16
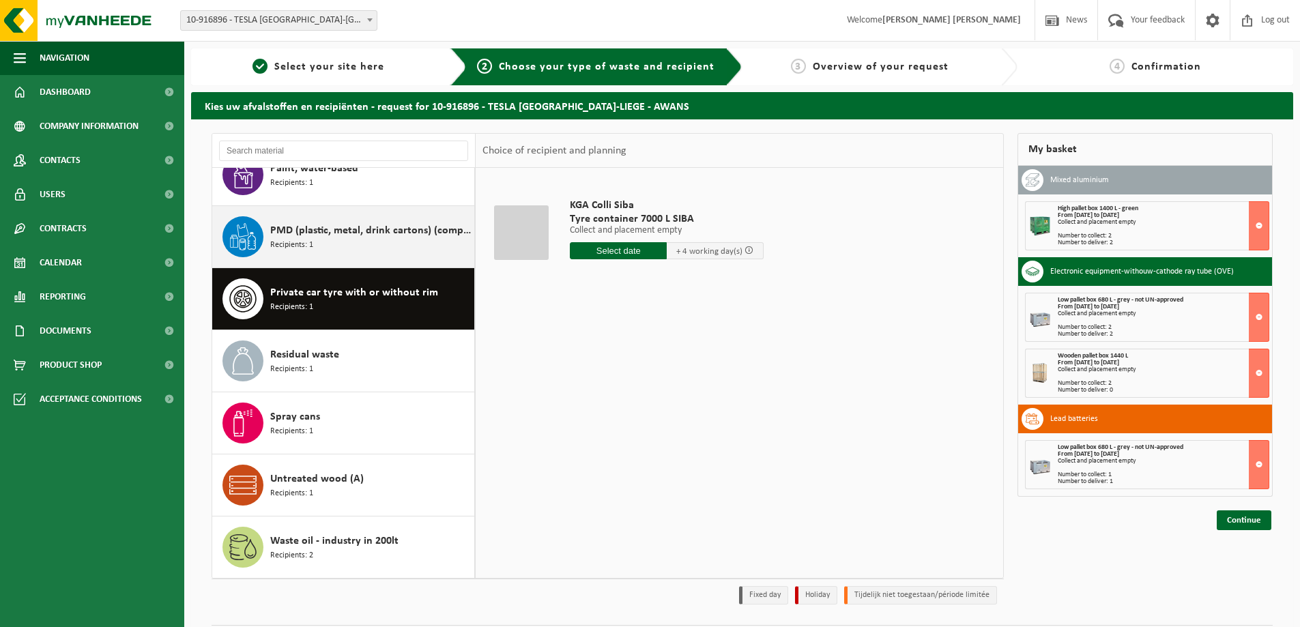
click at [393, 248] on div "PMD (plastic, metal, drink cartons) (companies) Recipients: 1" at bounding box center [370, 236] width 201 height 41
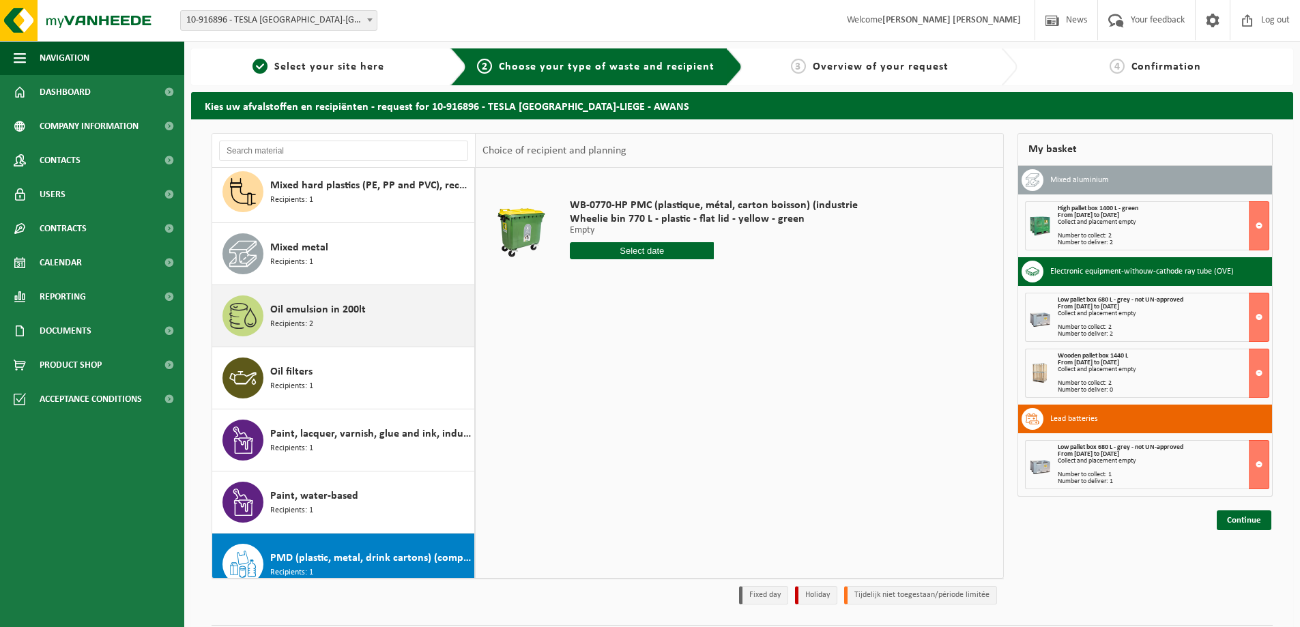
click at [366, 323] on div "Oil emulsion in 200lt Recipients: 2" at bounding box center [370, 315] width 201 height 41
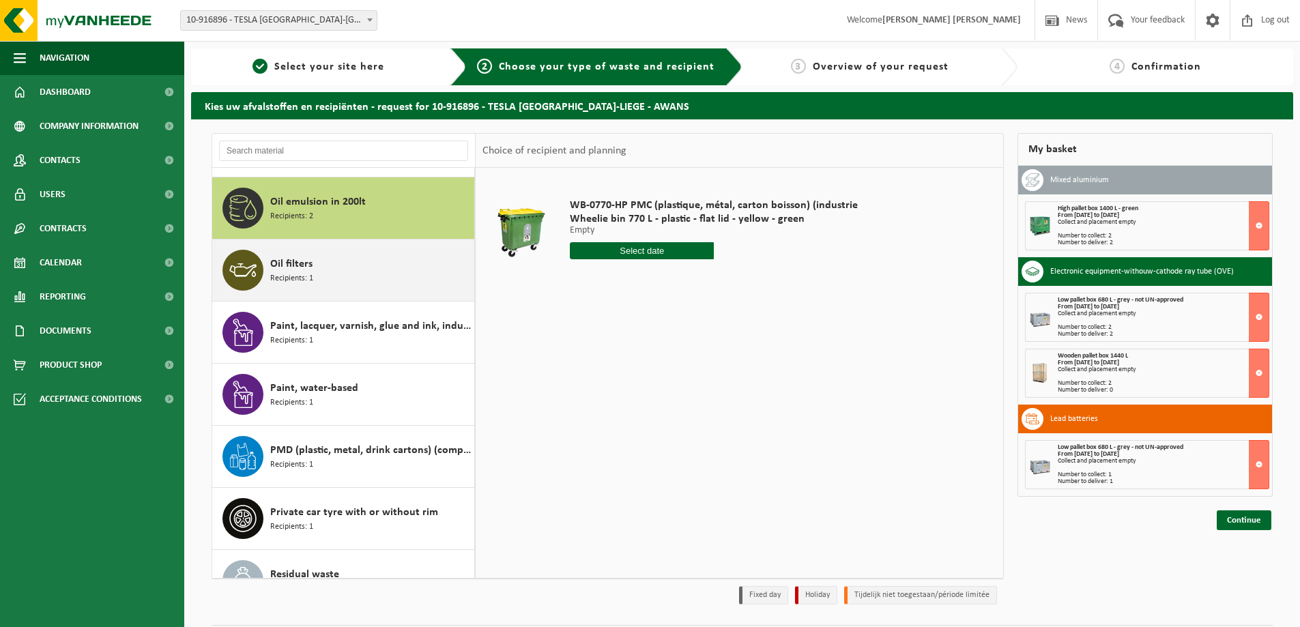
scroll to position [1055, 0]
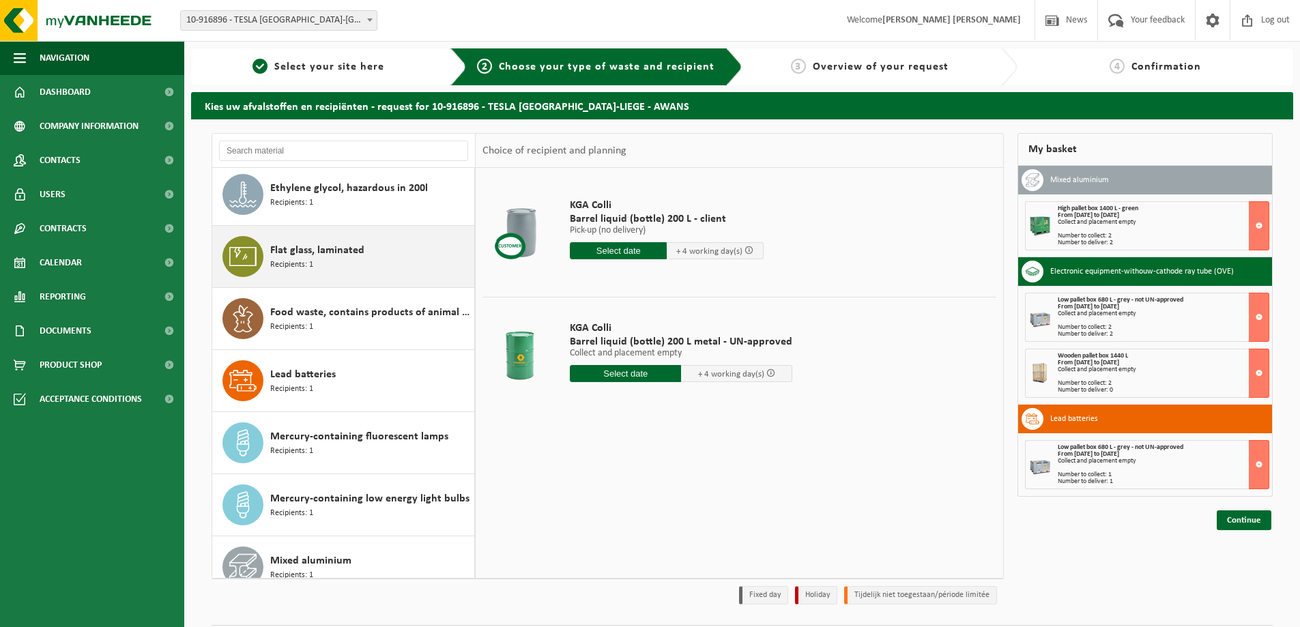
click at [368, 256] on div "Flat glass, laminated Recipients: 1" at bounding box center [370, 256] width 201 height 41
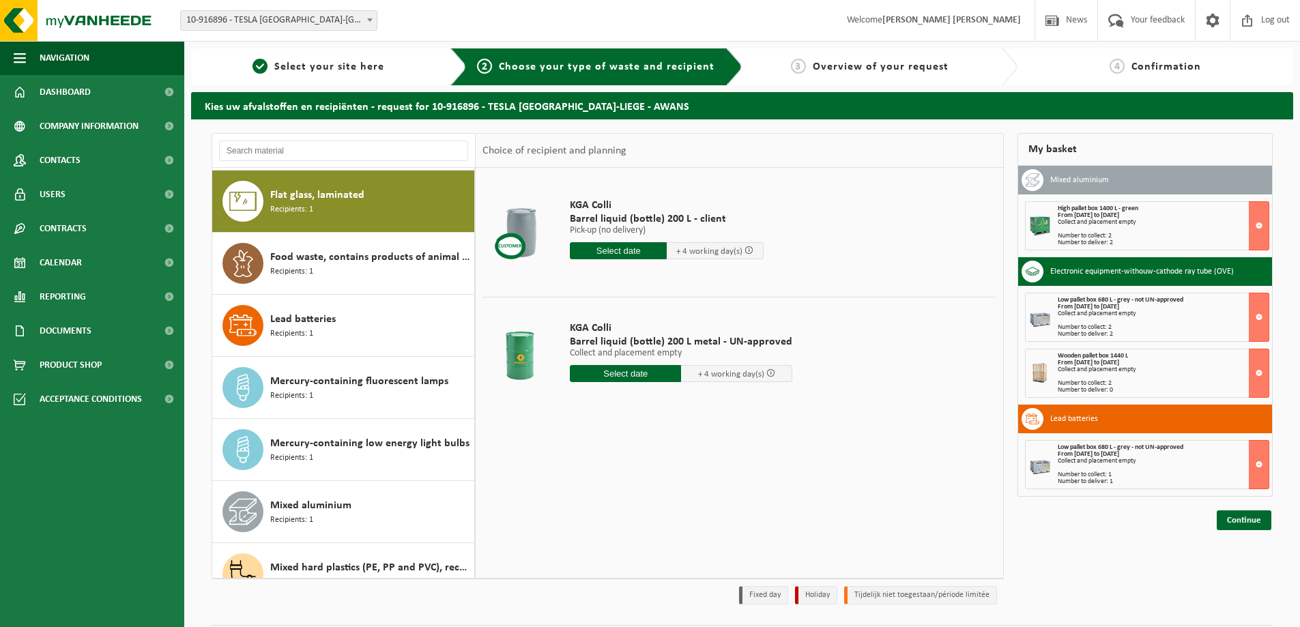
scroll to position [559, 0]
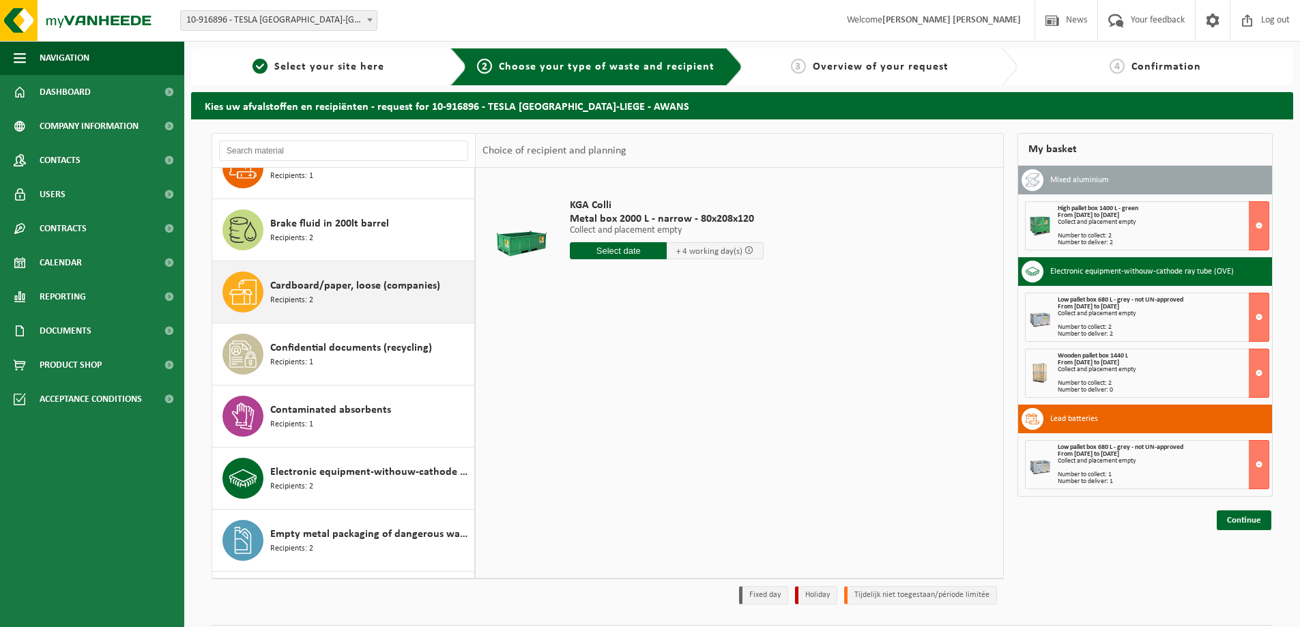
click at [357, 283] on span "Cardboard/paper, loose (companies)" at bounding box center [355, 286] width 170 height 16
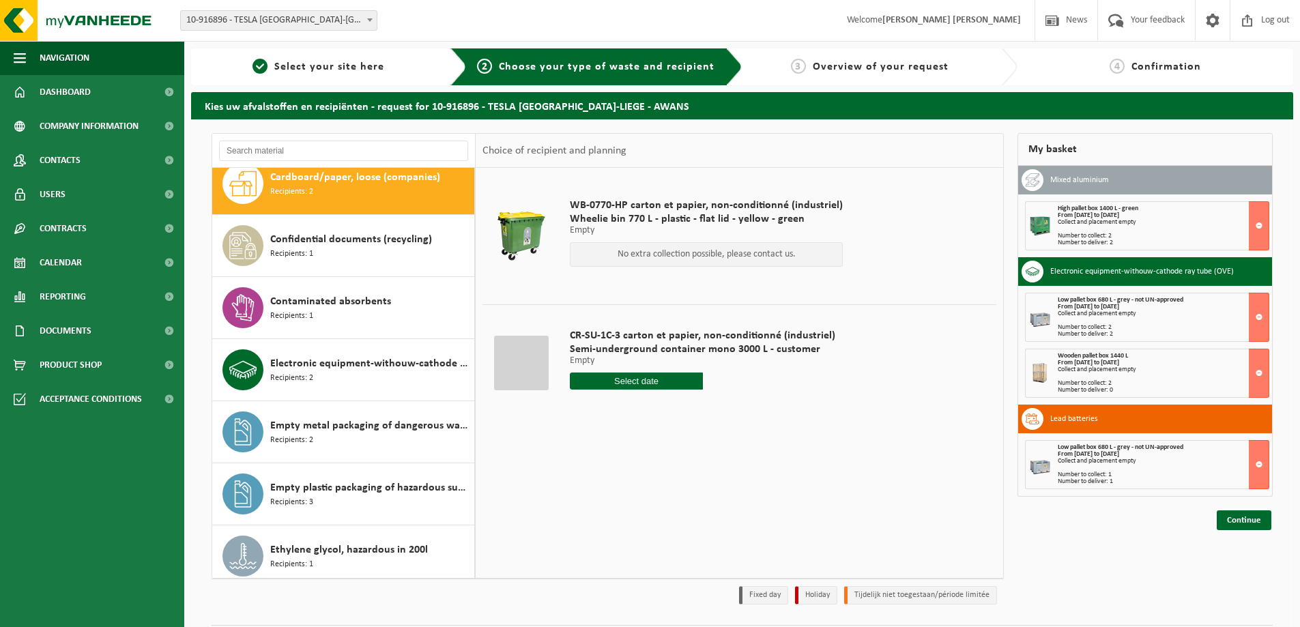
scroll to position [463, 0]
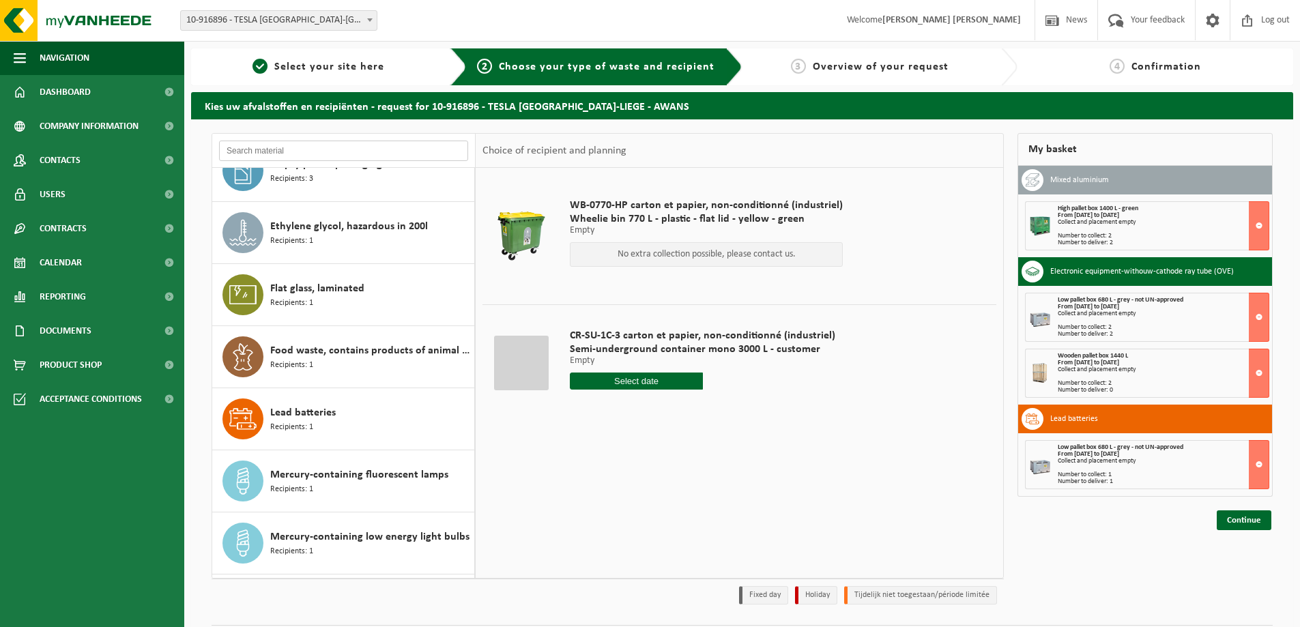
click at [307, 160] on input "text" at bounding box center [343, 151] width 249 height 20
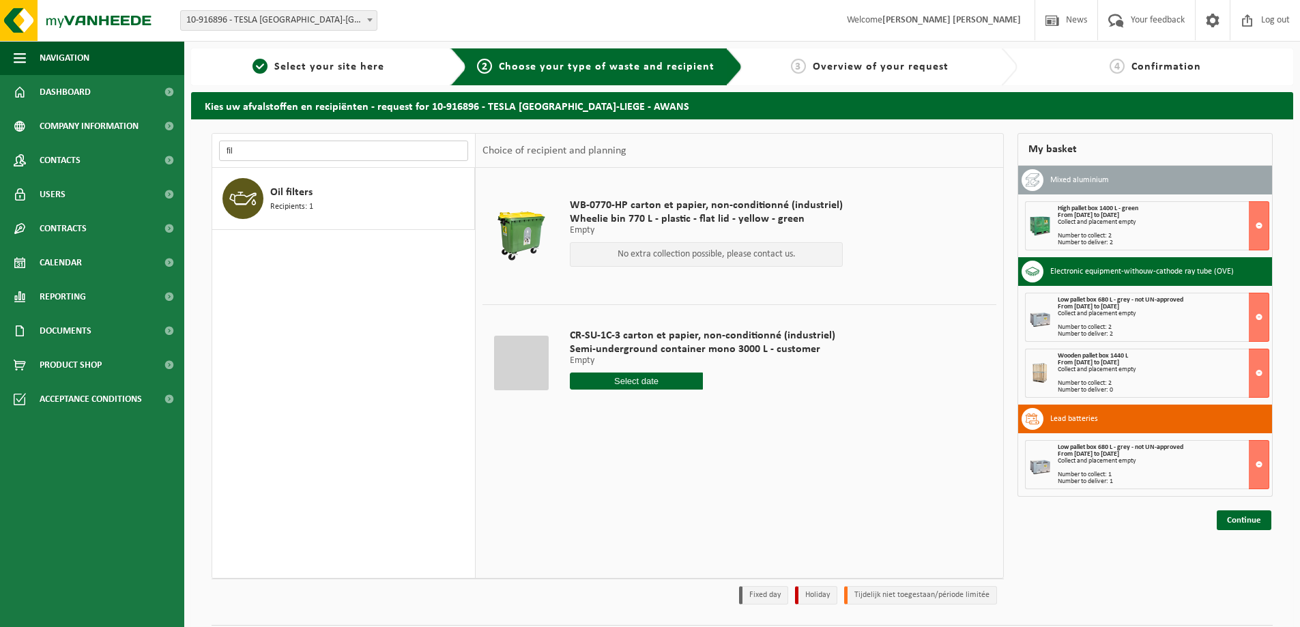
scroll to position [0, 0]
type input "f"
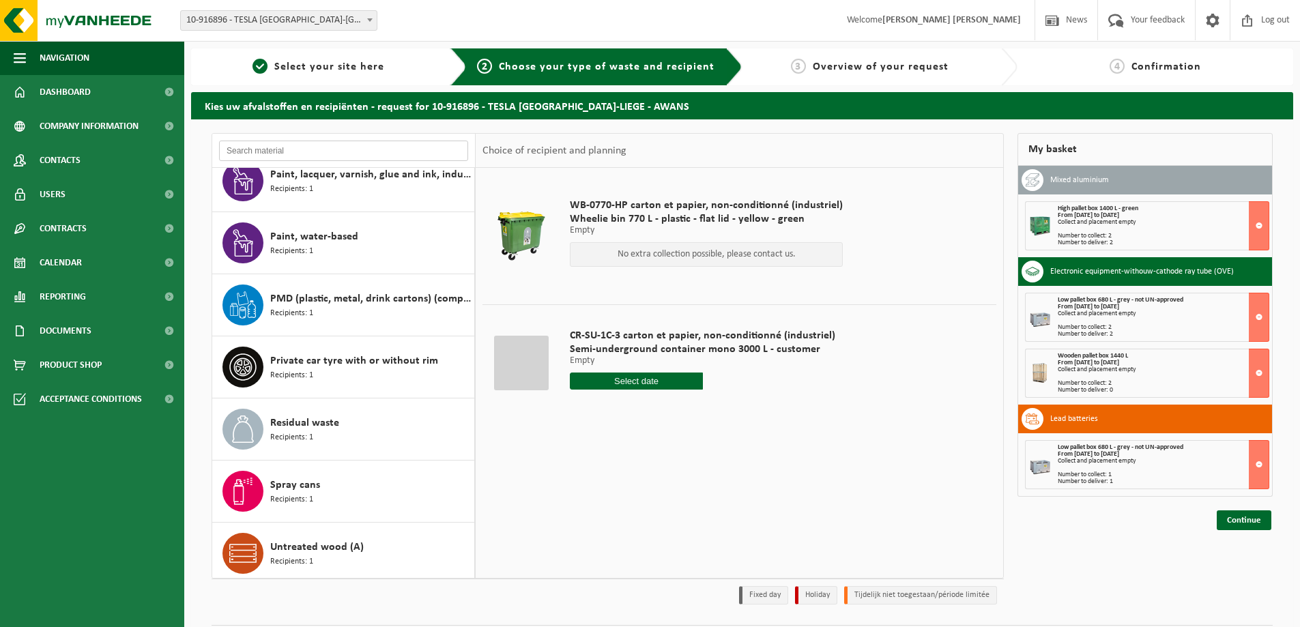
scroll to position [1266, 0]
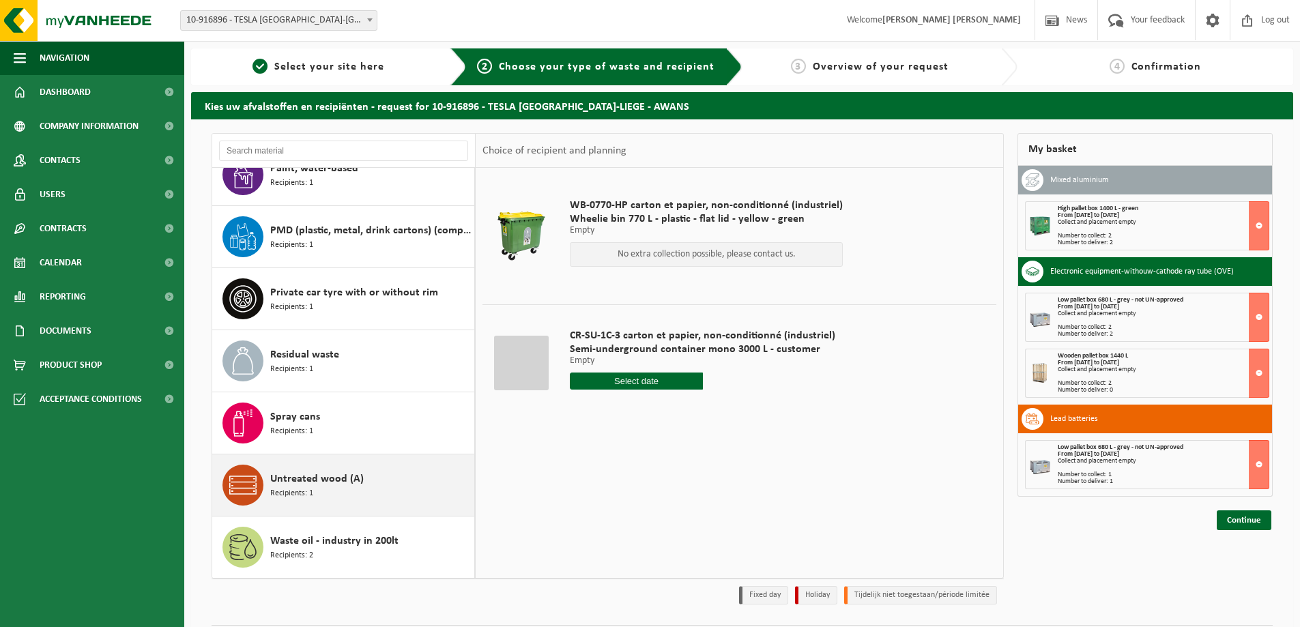
click at [360, 500] on div "Untreated wood (A) Recipients: 1" at bounding box center [370, 485] width 201 height 41
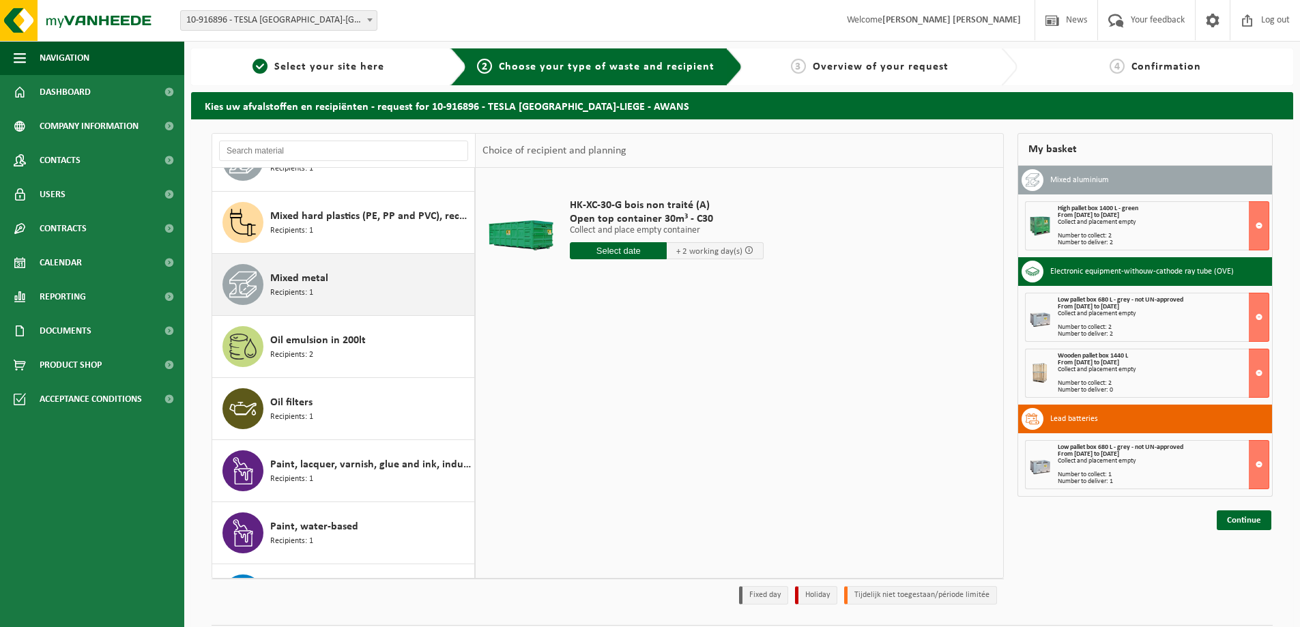
click at [398, 272] on div "Mixed metal Recipients: 1" at bounding box center [370, 284] width 201 height 41
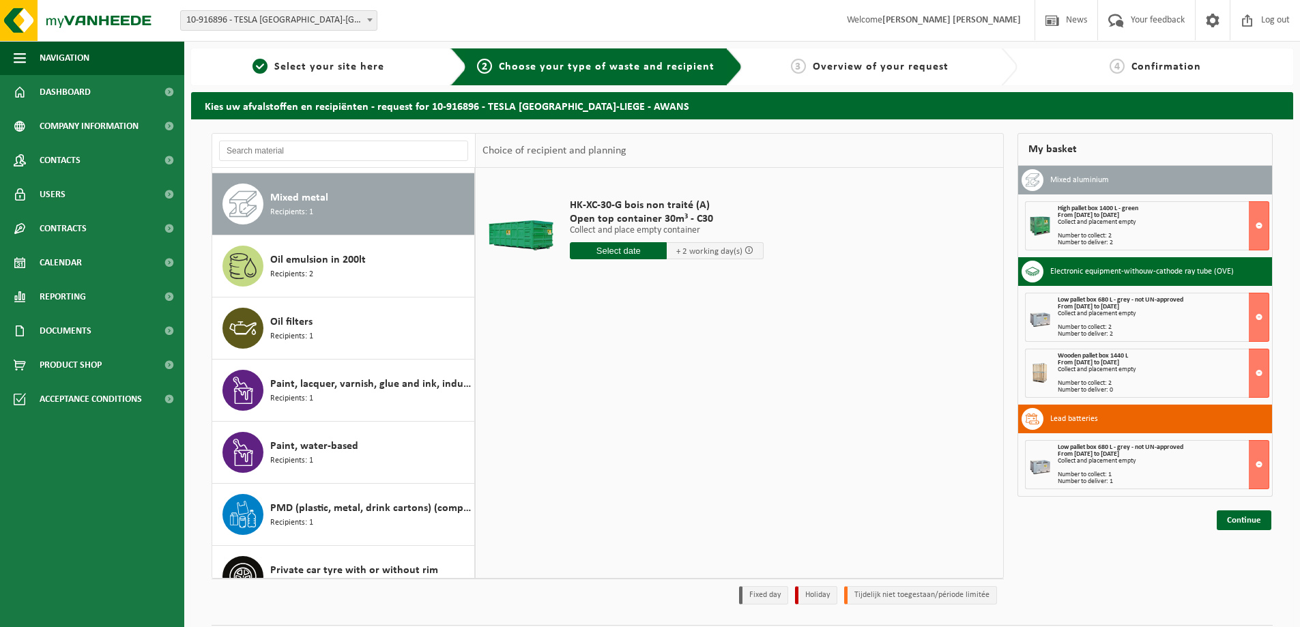
scroll to position [993, 0]
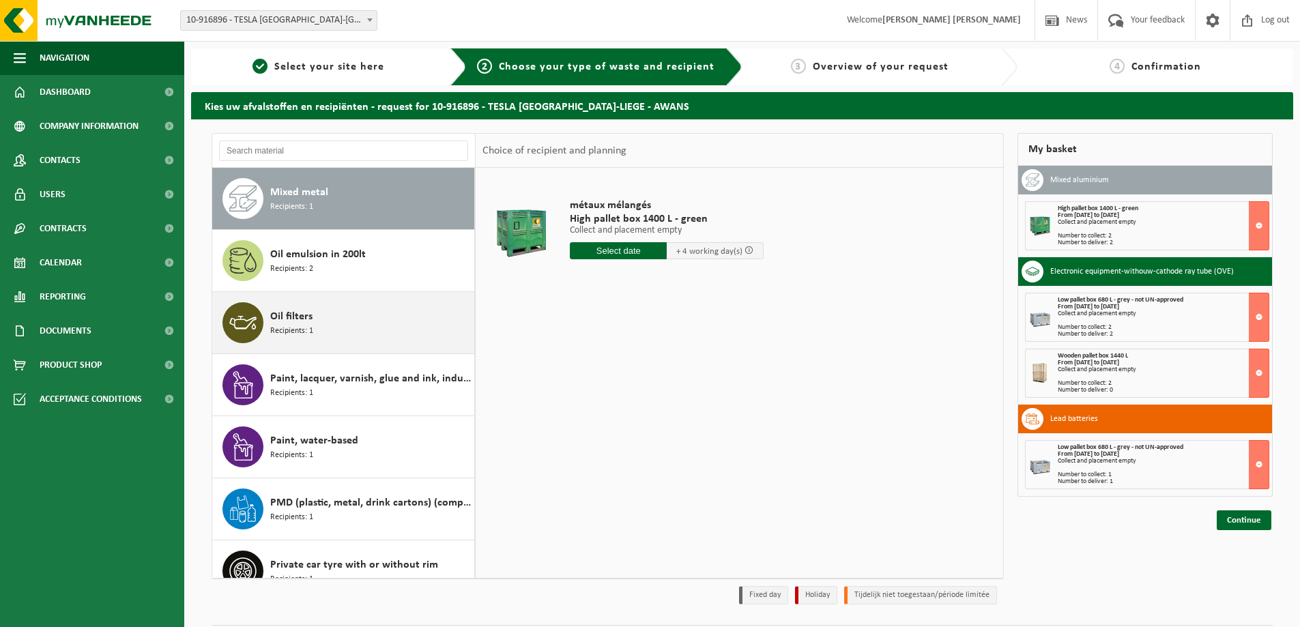
click at [350, 319] on div "Oil filters Recipients: 1" at bounding box center [370, 322] width 201 height 41
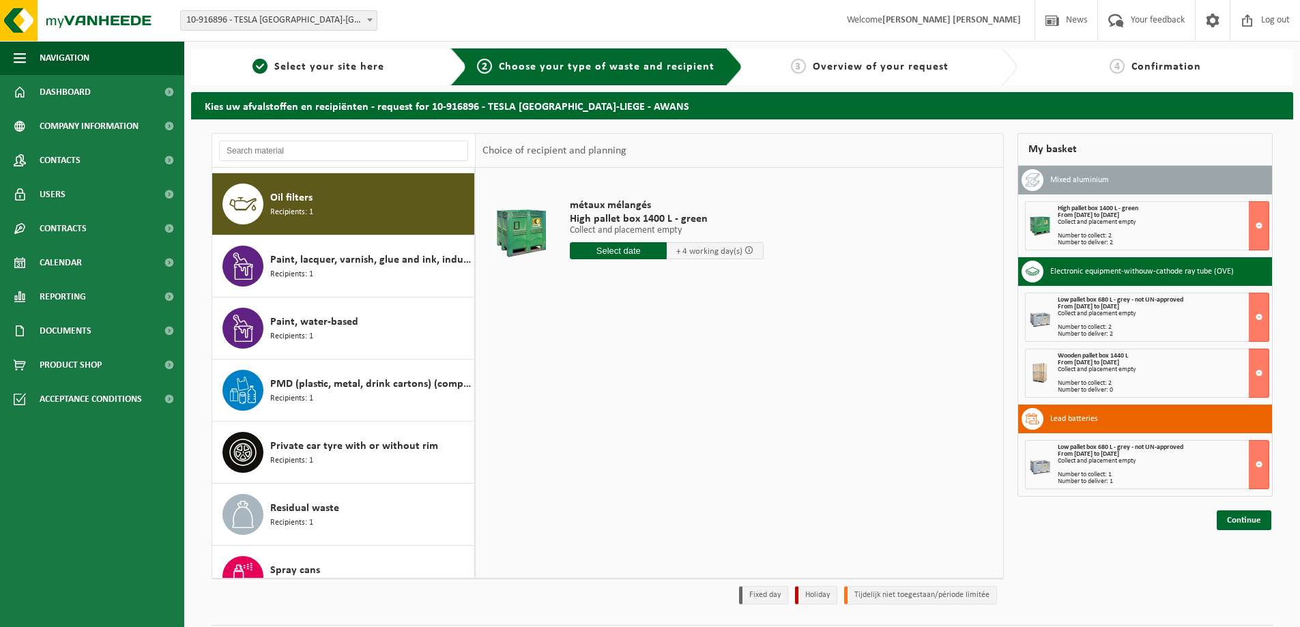
scroll to position [1118, 0]
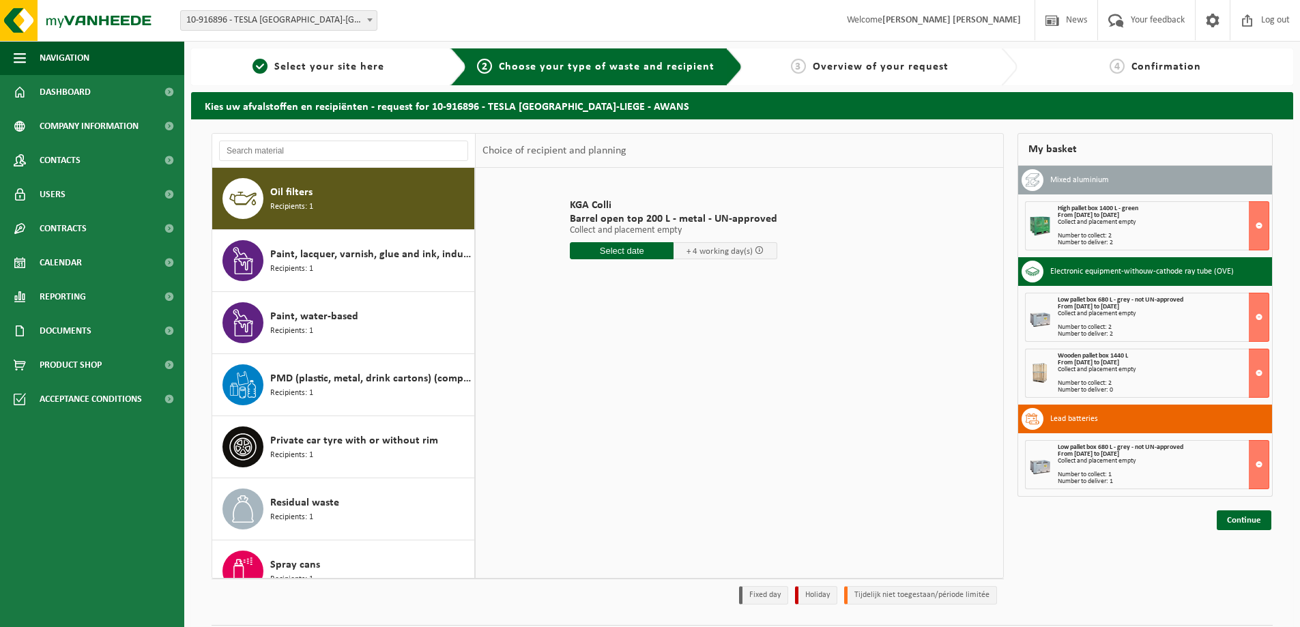
click at [1101, 305] on strong "From 2025-10-02 to 2025-10-08" at bounding box center [1087, 307] width 61 height 8
click at [1133, 310] on div "Collect and placement empty" at bounding box center [1162, 313] width 211 height 7
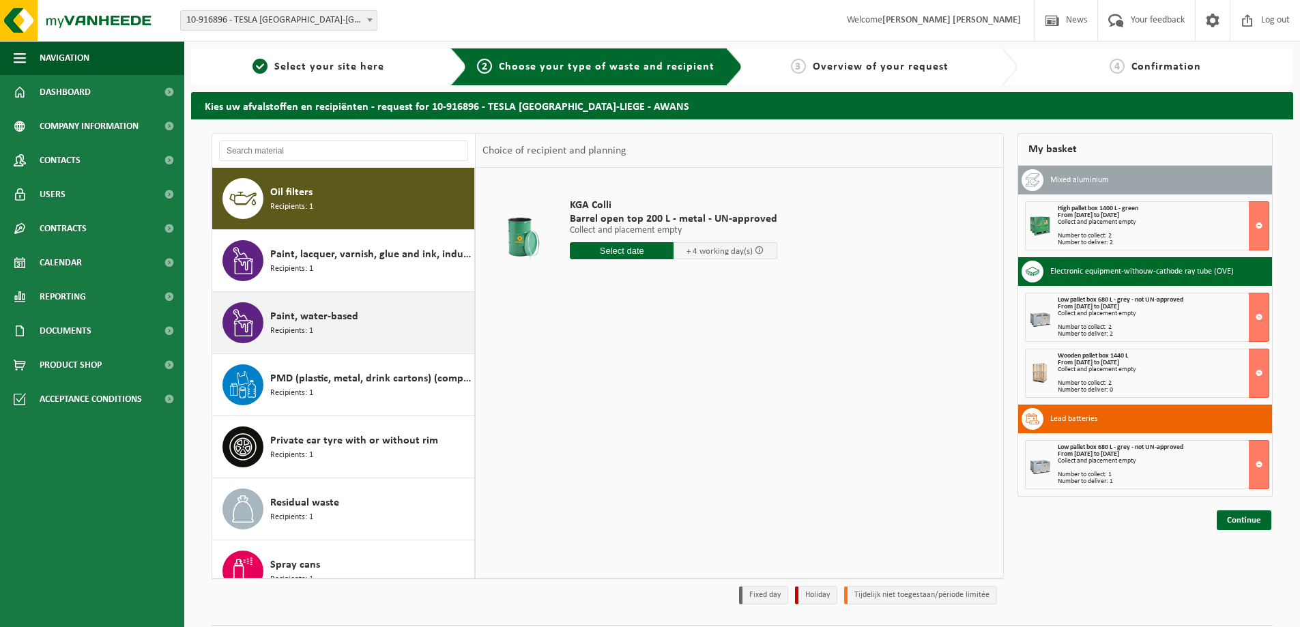
click at [371, 323] on div "Paint, water-based Recipients: 1" at bounding box center [370, 322] width 201 height 41
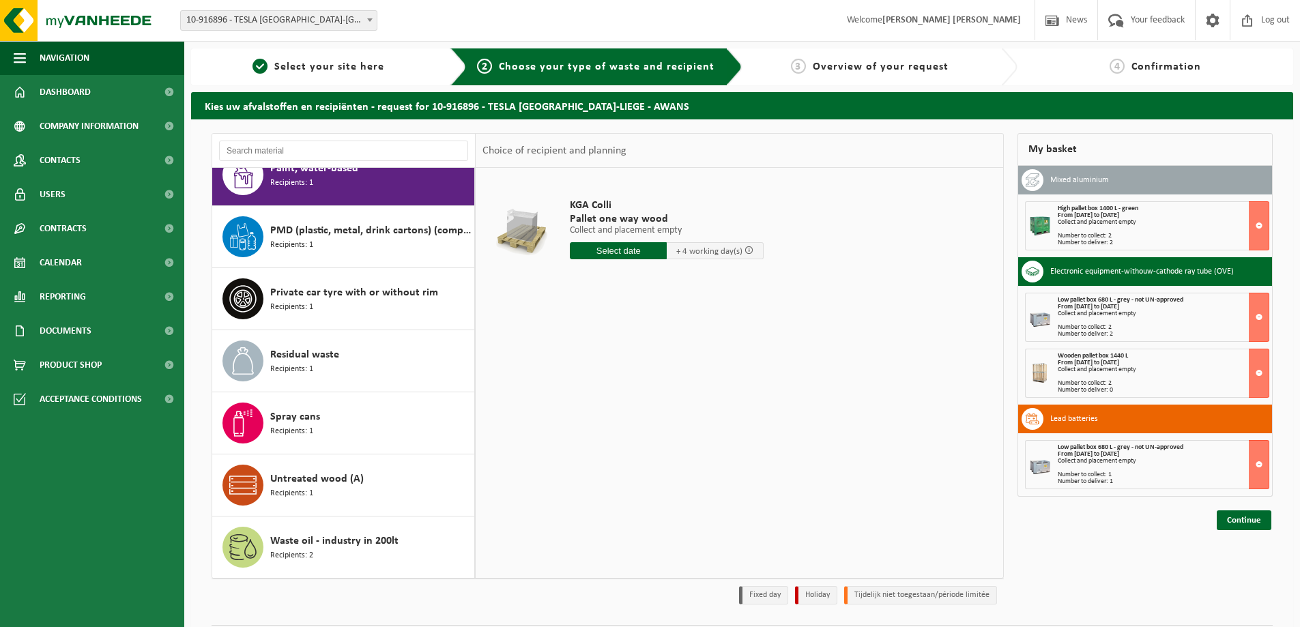
scroll to position [302, 0]
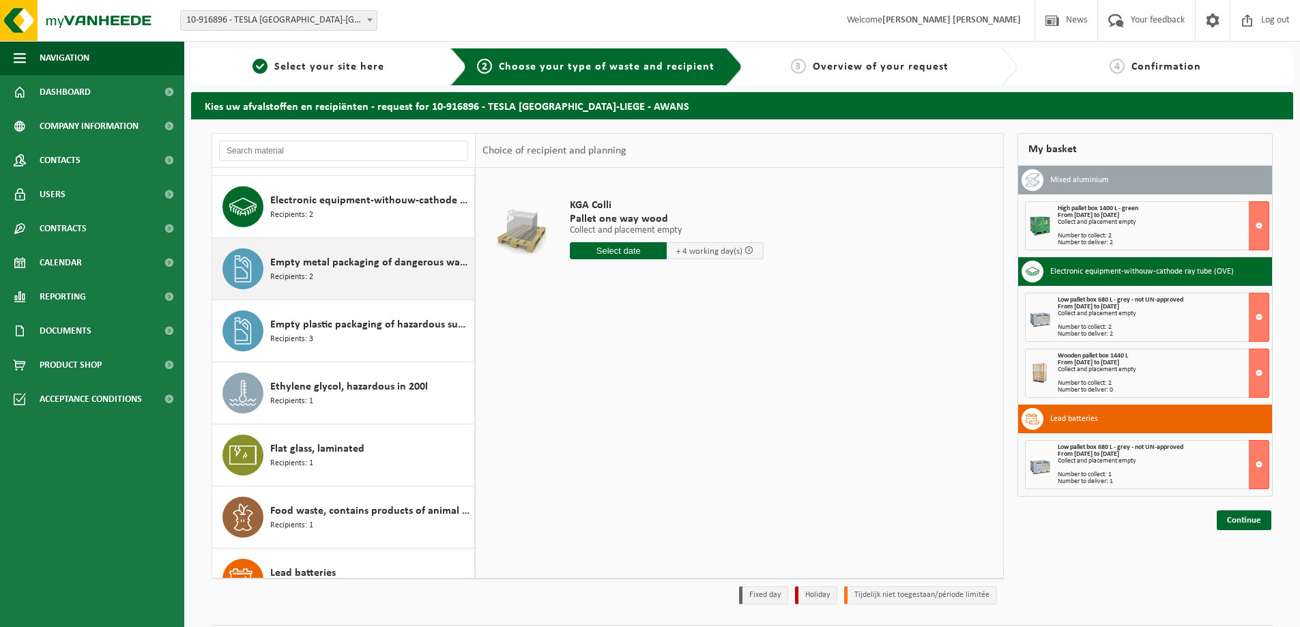
click at [418, 299] on div "Empty metal packaging of dangerous waste Recipients: 2" at bounding box center [343, 268] width 263 height 61
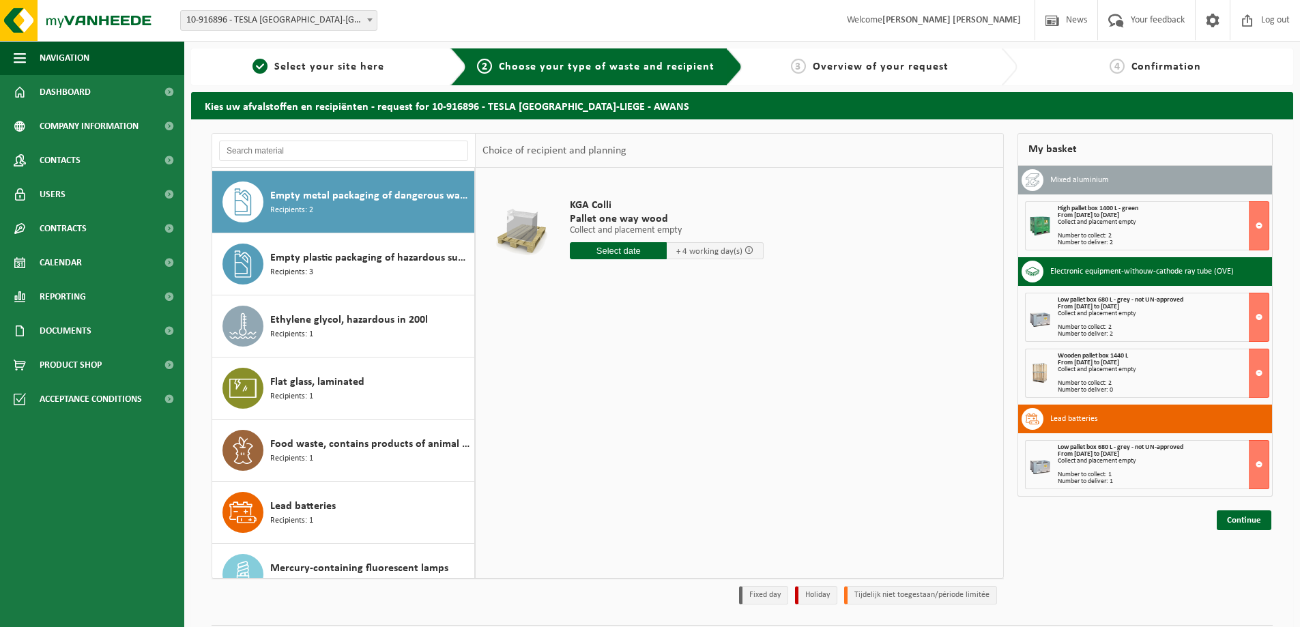
scroll to position [373, 0]
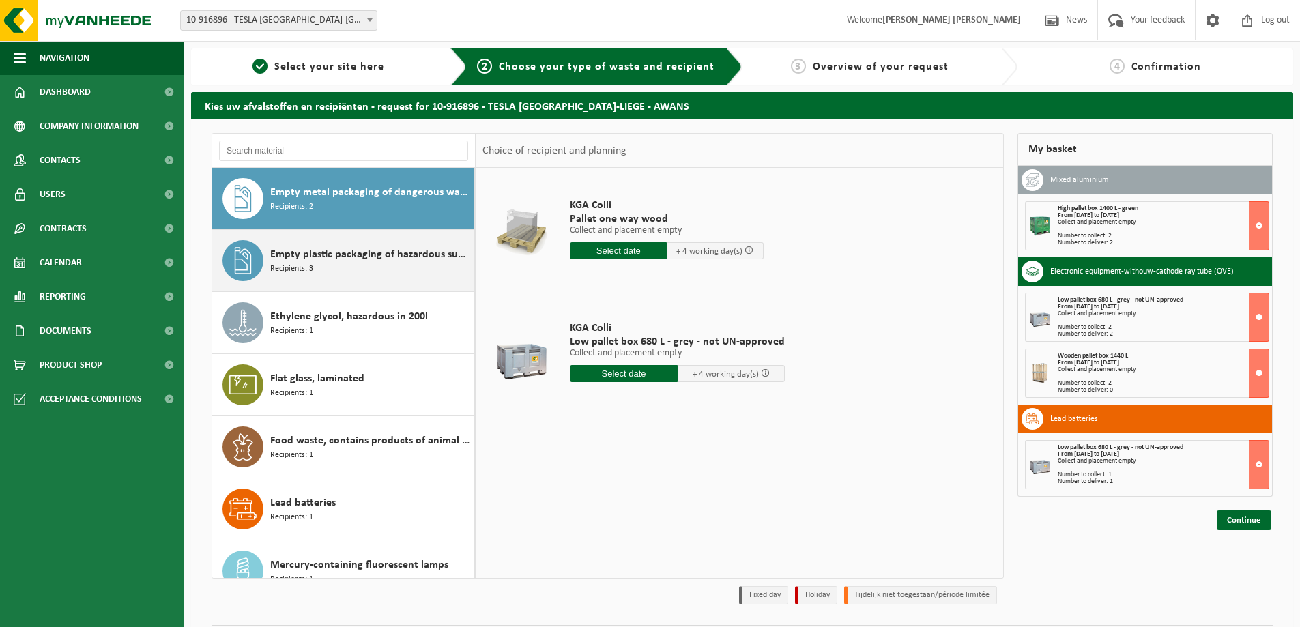
click at [405, 257] on span "Empty plastic packaging of hazardous substances" at bounding box center [370, 254] width 201 height 16
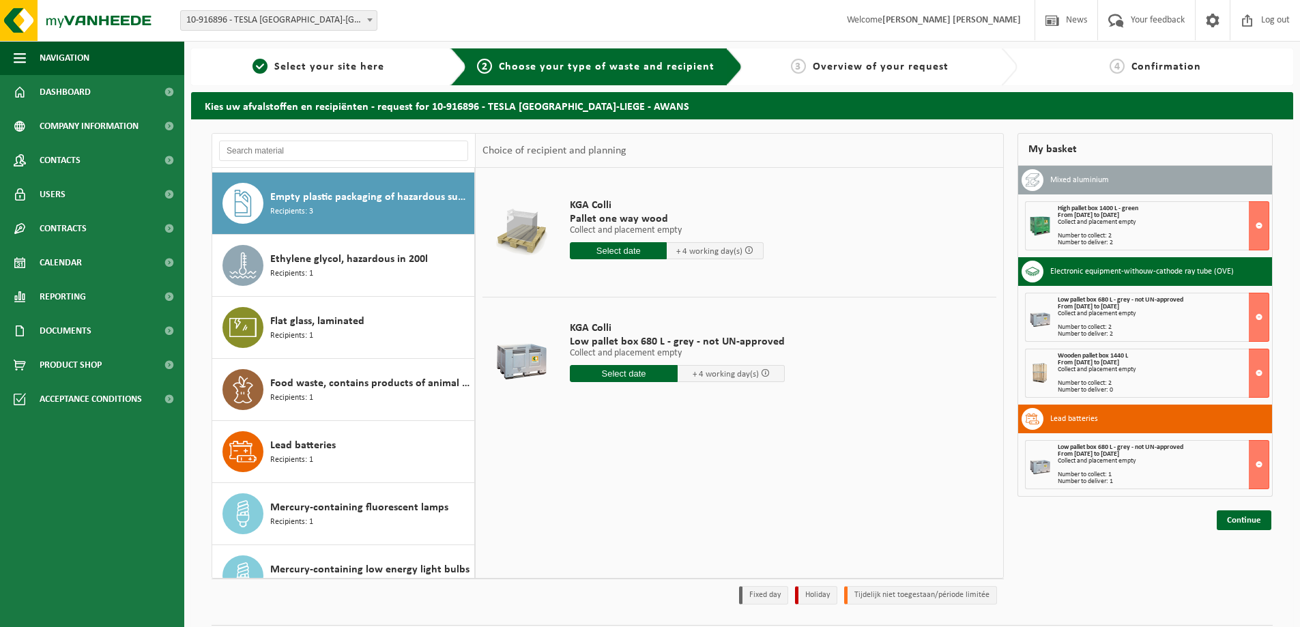
scroll to position [435, 0]
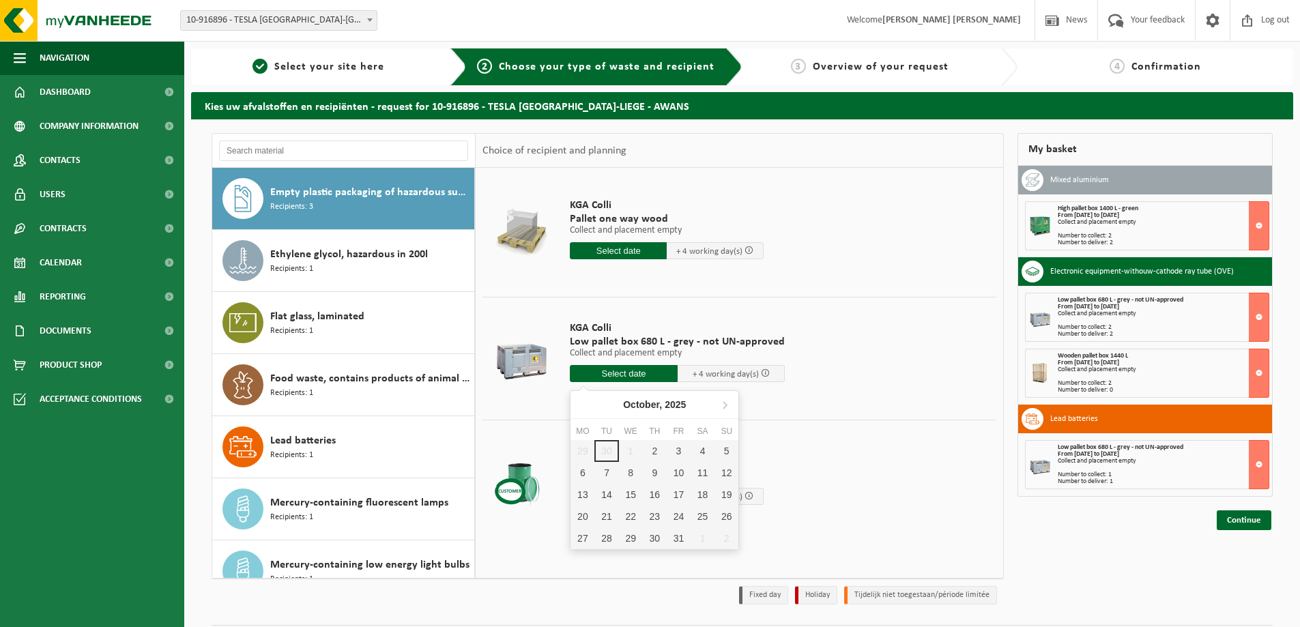
click at [622, 378] on input "text" at bounding box center [624, 373] width 108 height 17
click at [661, 449] on div "2" at bounding box center [655, 451] width 24 height 22
type input "From 2025-10-02"
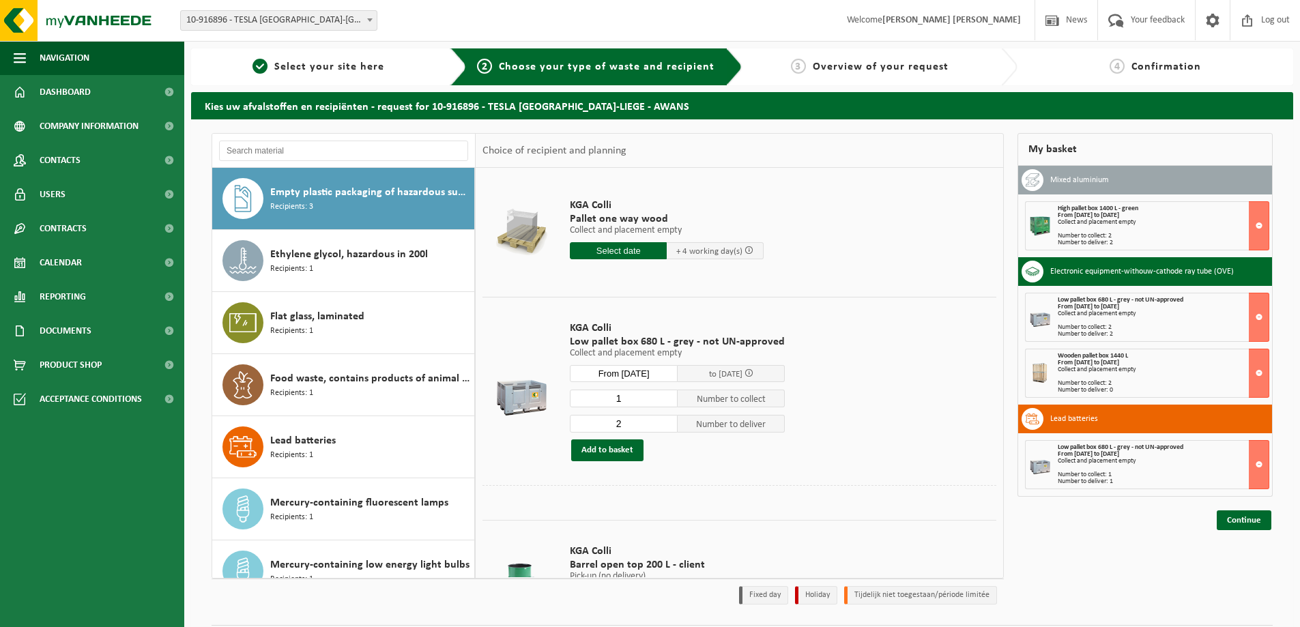
type input "1"
click at [665, 400] on input "1" at bounding box center [624, 399] width 108 height 18
type input "1"
click at [662, 426] on input "1" at bounding box center [624, 424] width 108 height 18
click at [599, 452] on button "Add to basket" at bounding box center [607, 450] width 72 height 22
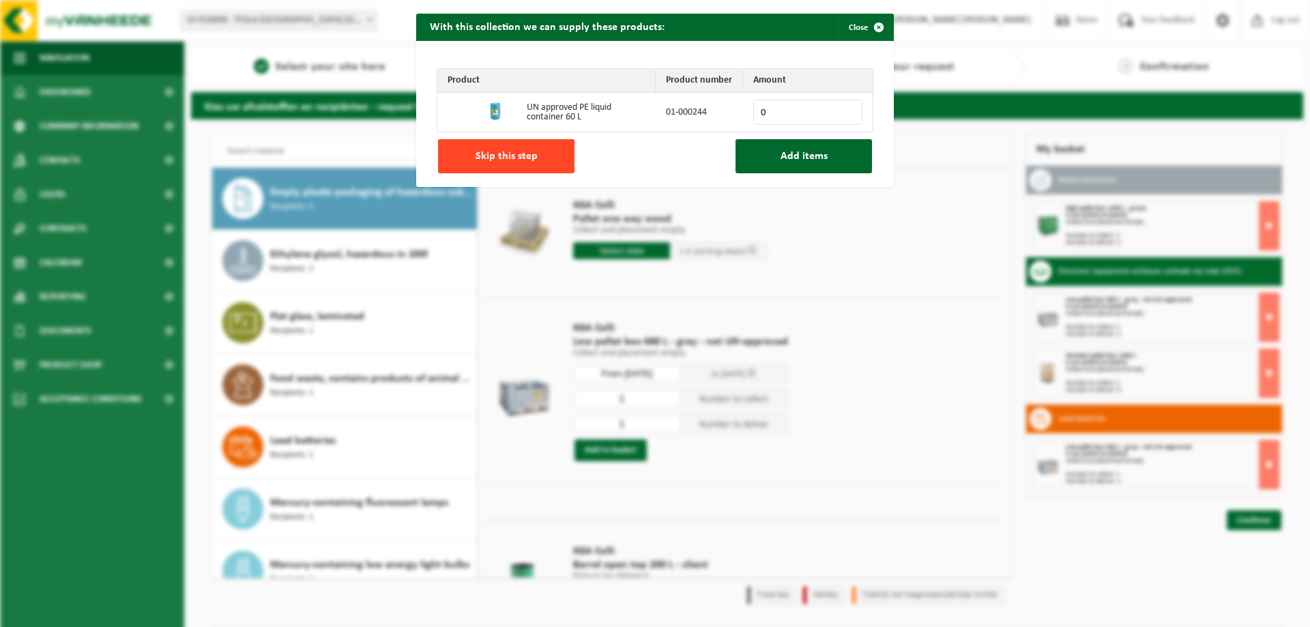
click at [539, 140] on button "Skip this step" at bounding box center [506, 156] width 136 height 34
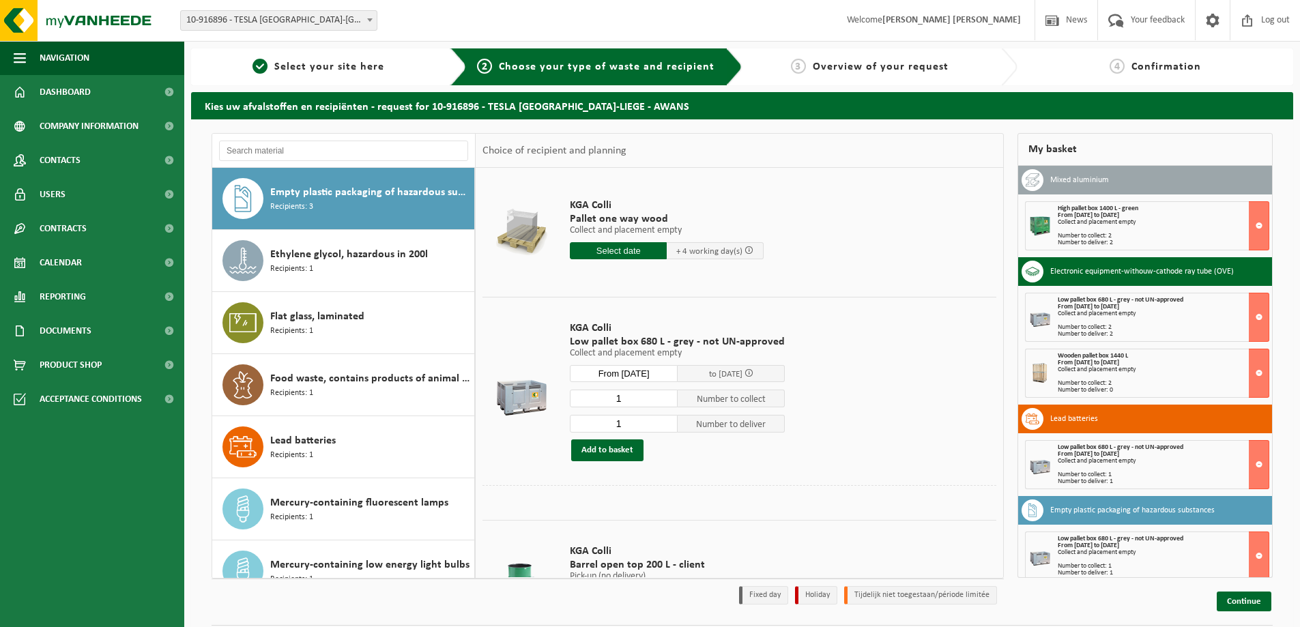
scroll to position [10, 0]
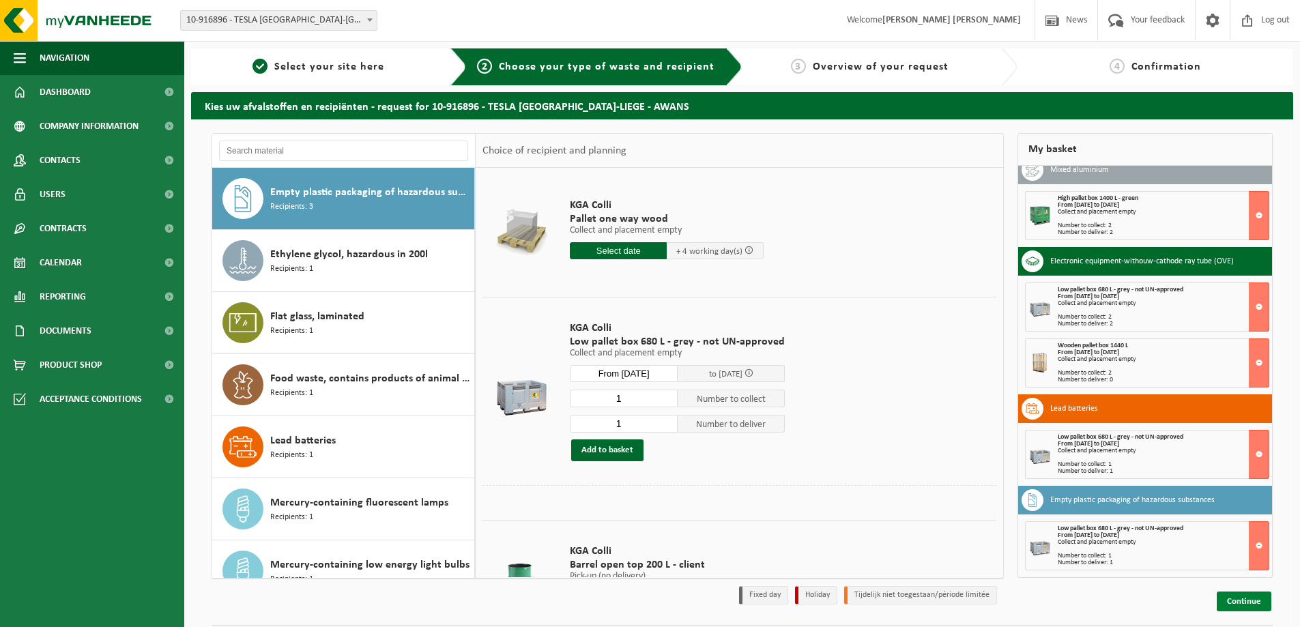
click at [1237, 592] on link "Continue" at bounding box center [1243, 602] width 55 height 20
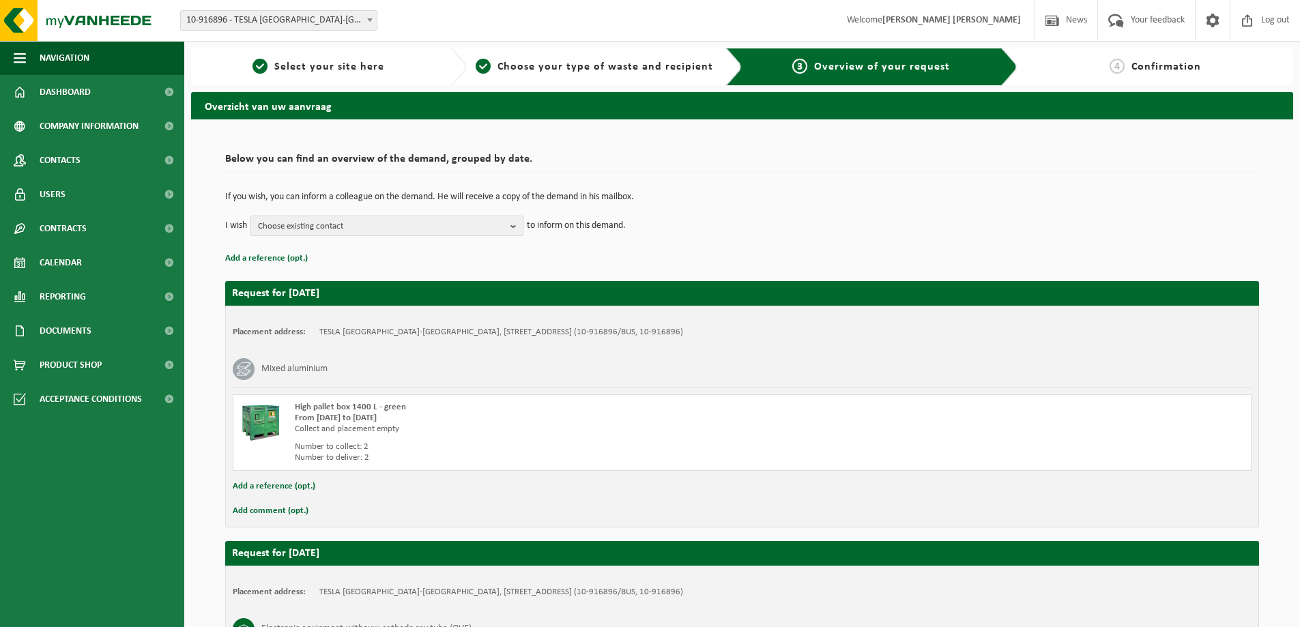
click at [455, 221] on span "Choose existing contact" at bounding box center [381, 226] width 247 height 20
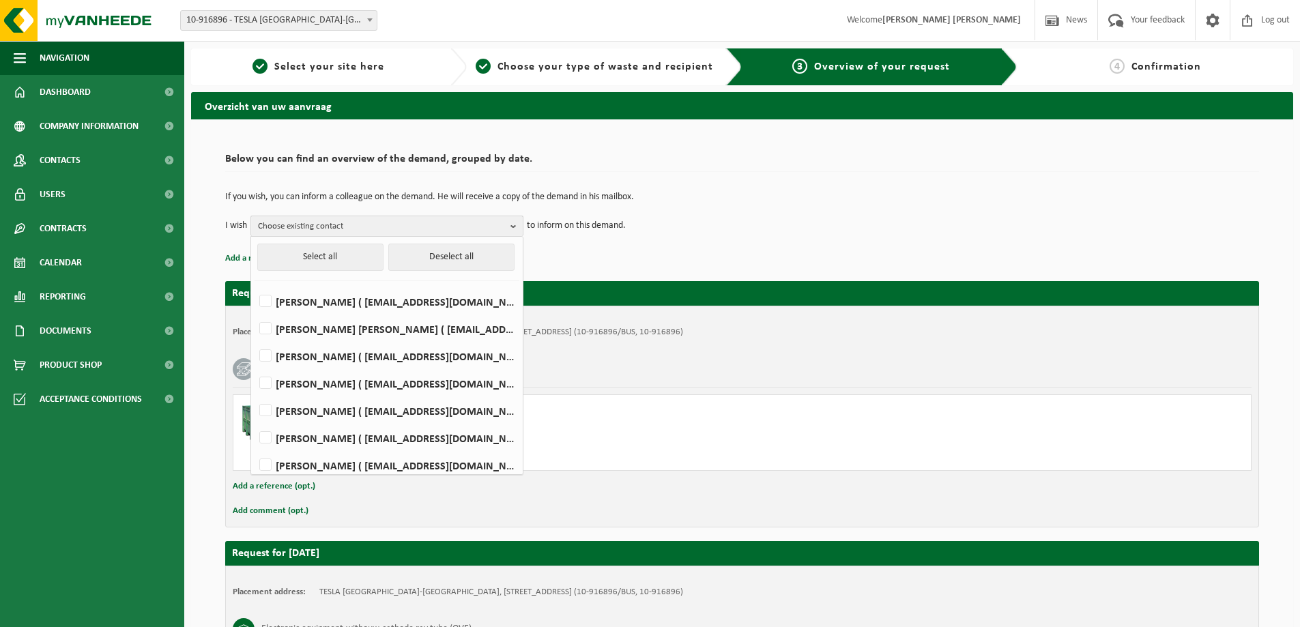
click at [455, 221] on span "Choose existing contact" at bounding box center [381, 226] width 247 height 20
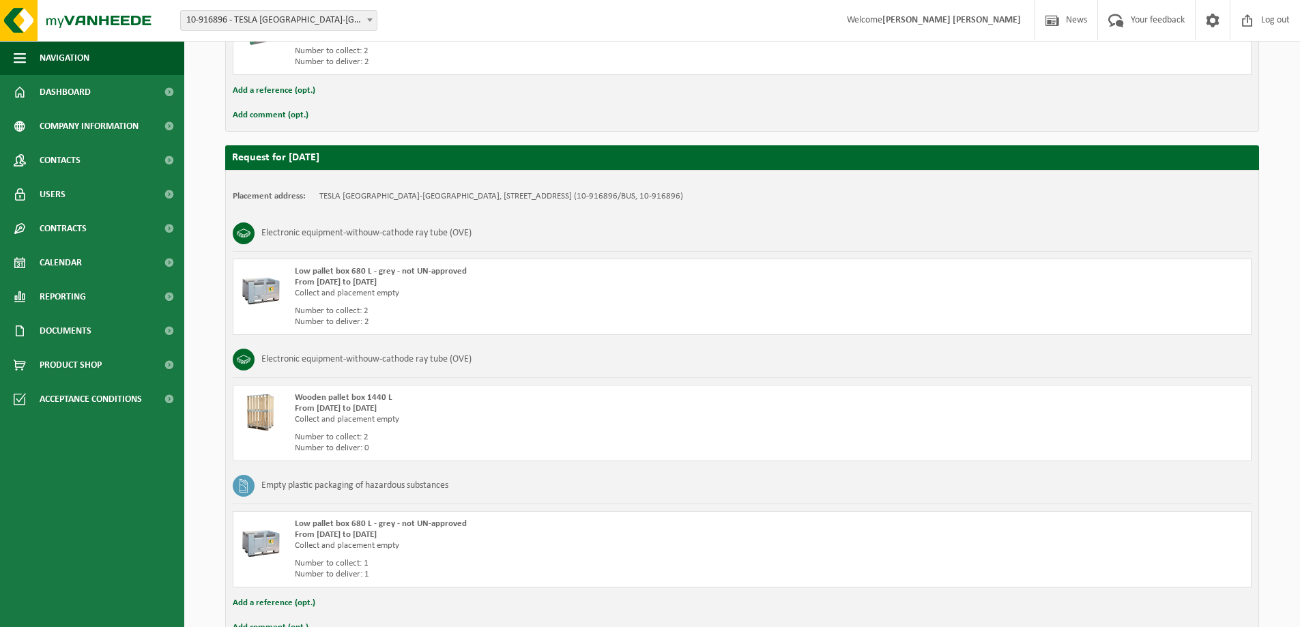
scroll to position [742, 0]
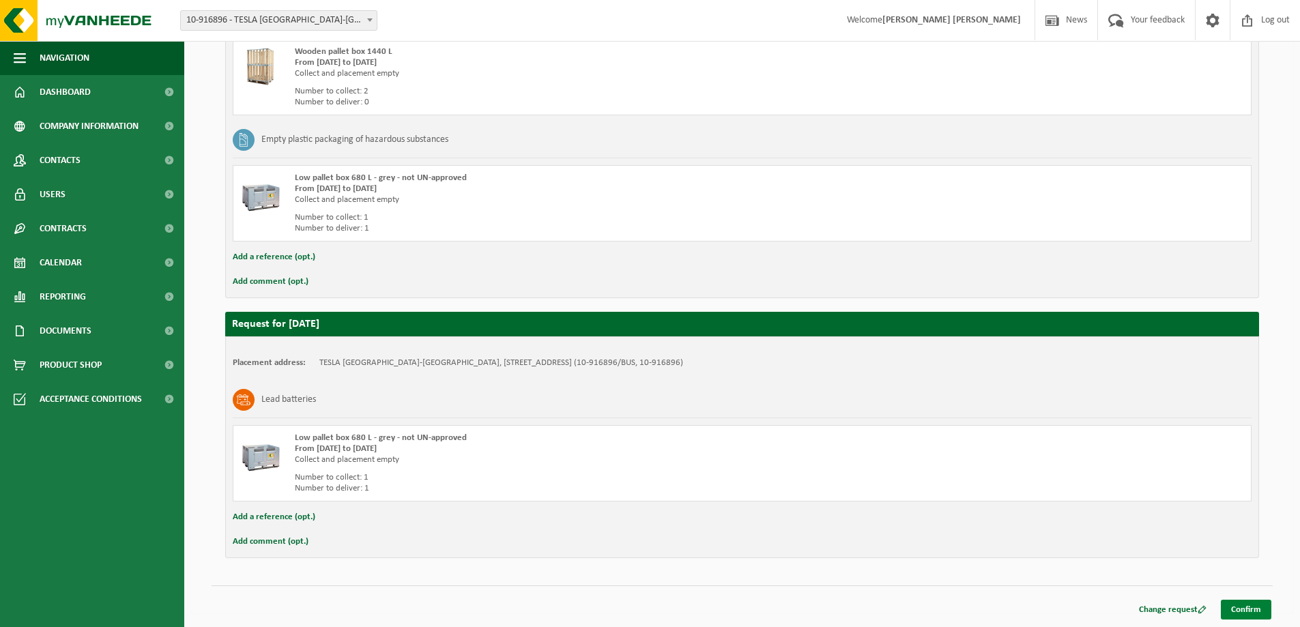
click at [1238, 609] on link "Confirm" at bounding box center [1246, 610] width 50 height 20
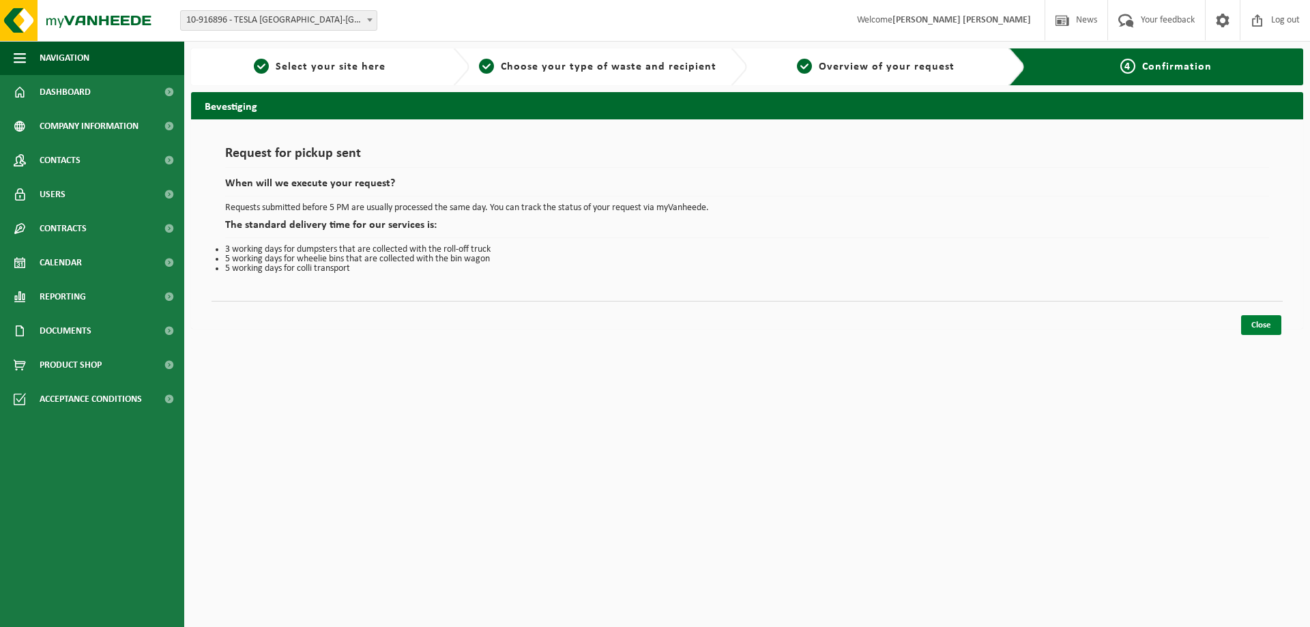
click at [1268, 325] on link "Close" at bounding box center [1261, 325] width 40 height 20
